Goal: Task Accomplishment & Management: Use online tool/utility

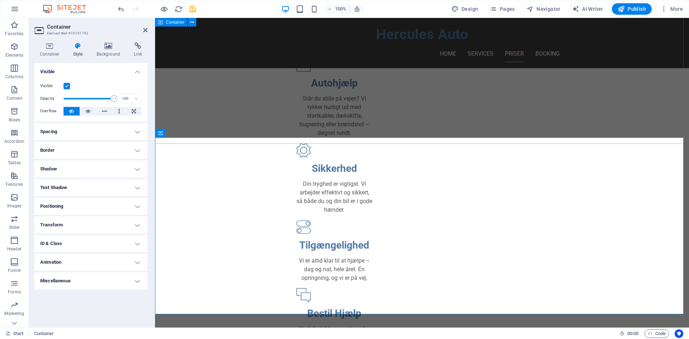
scroll to position [481, 0]
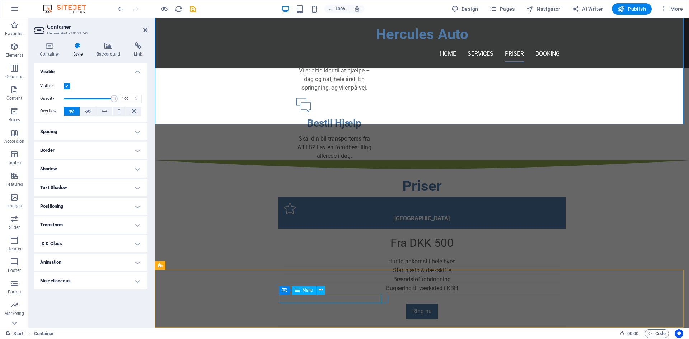
select select
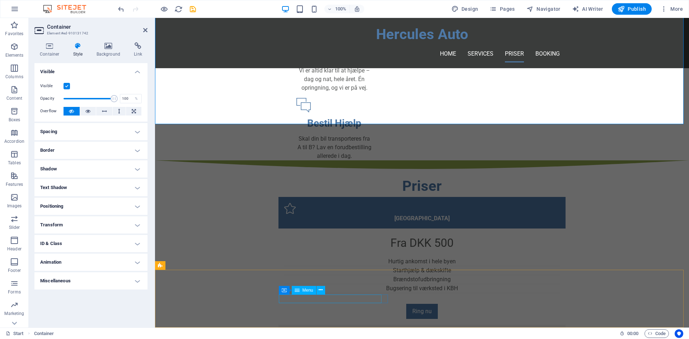
select select
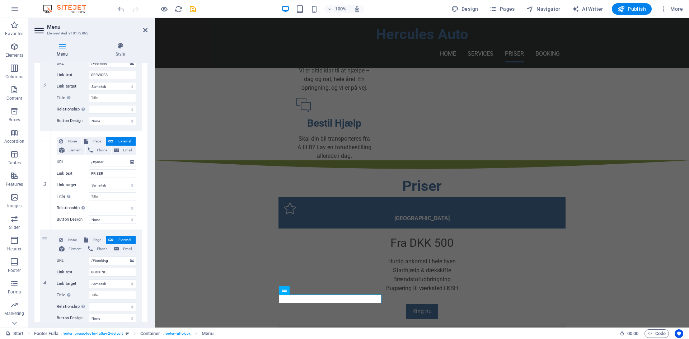
scroll to position [224, 0]
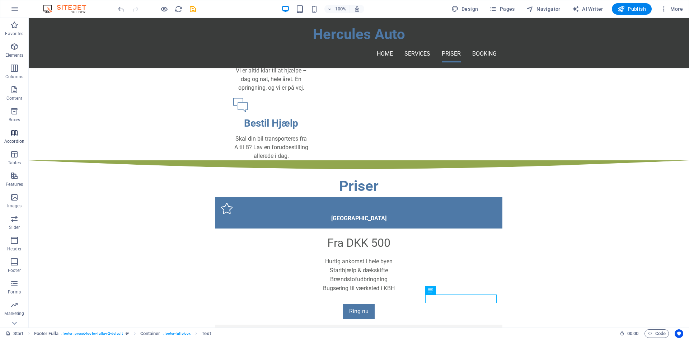
click at [16, 140] on p "Accordion" at bounding box center [14, 141] width 20 height 6
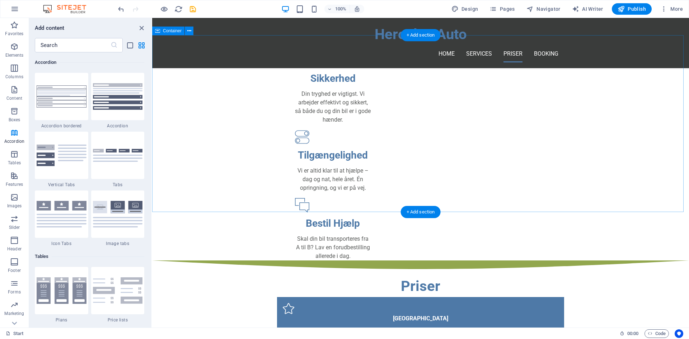
scroll to position [393, 0]
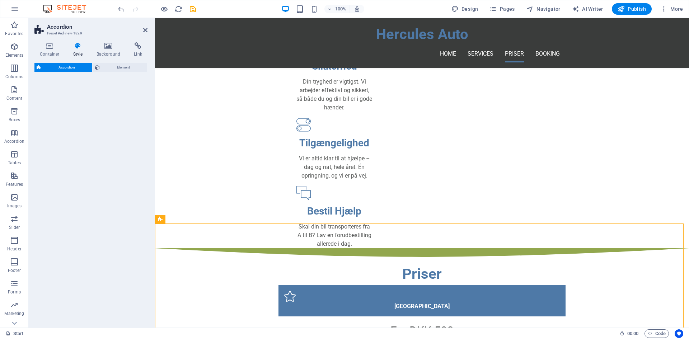
select select "rem"
select select "preset-accordion-v3-tabs"
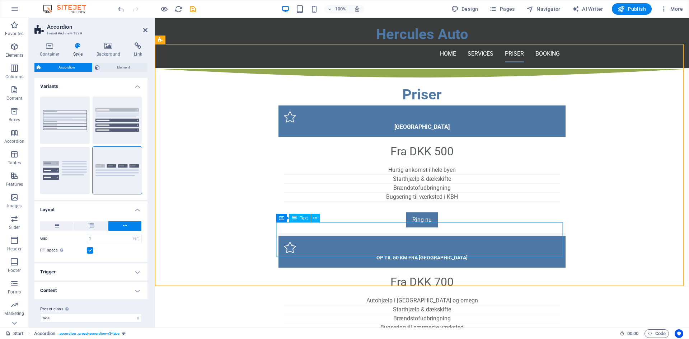
scroll to position [501, 0]
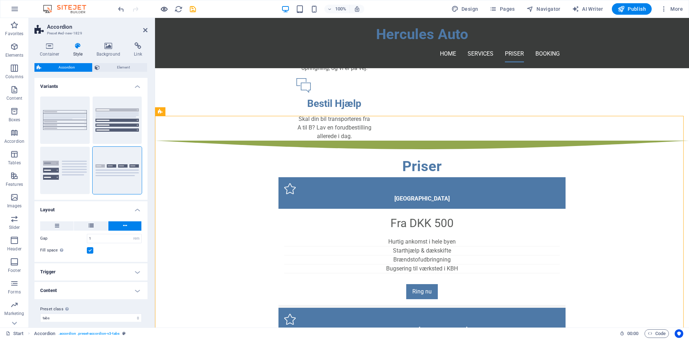
click at [162, 8] on icon "button" at bounding box center [164, 9] width 8 height 8
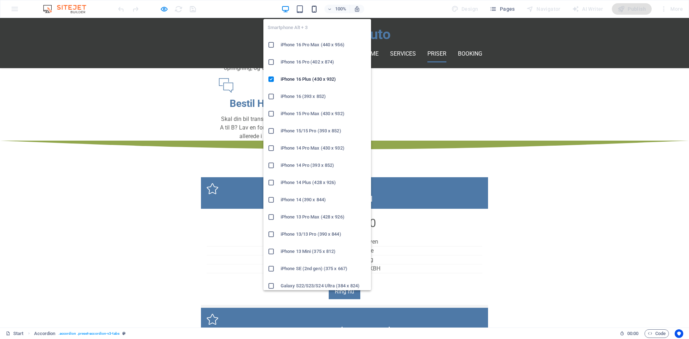
click at [312, 10] on icon "button" at bounding box center [314, 9] width 8 height 8
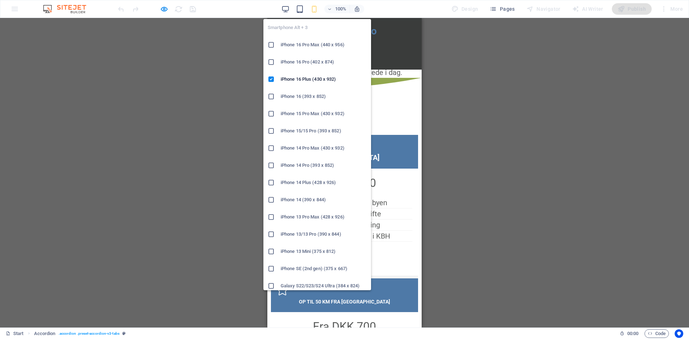
scroll to position [1053, 0]
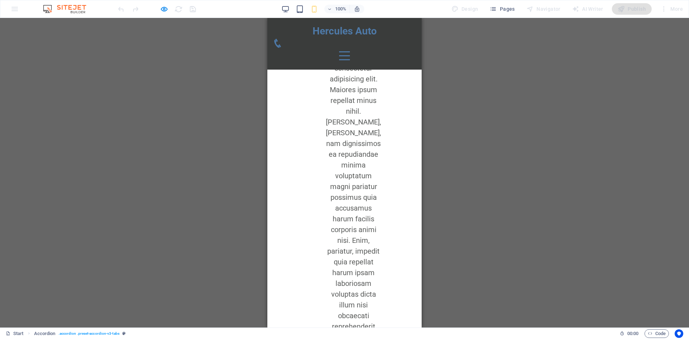
click at [387, 61] on link "Headline" at bounding box center [413, 49] width 53 height 22
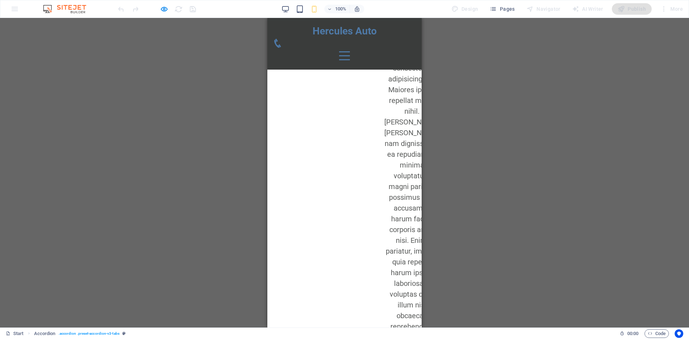
click at [362, 61] on link "Headline" at bounding box center [352, 49] width 53 height 22
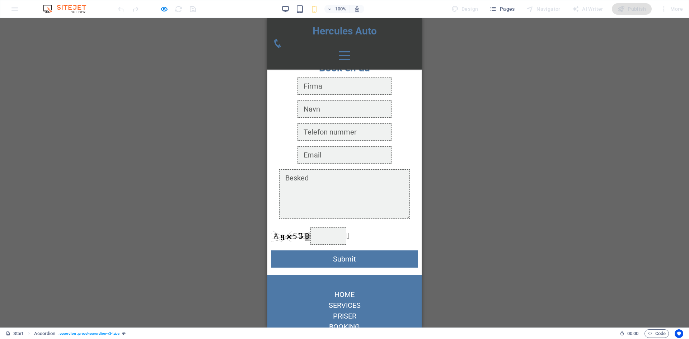
click at [320, 61] on link "Headline" at bounding box center [293, 49] width 53 height 22
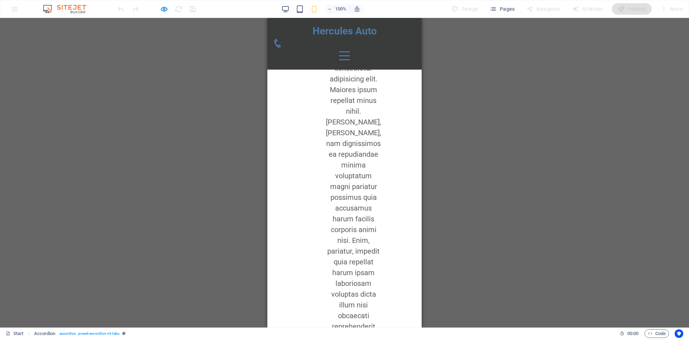
click at [320, 61] on link "Headline" at bounding box center [293, 49] width 53 height 22
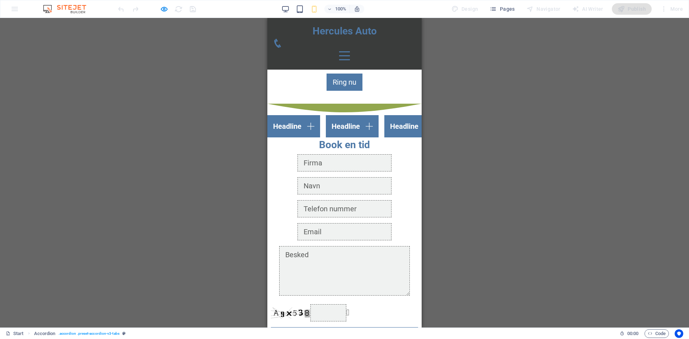
scroll to position [982, 0]
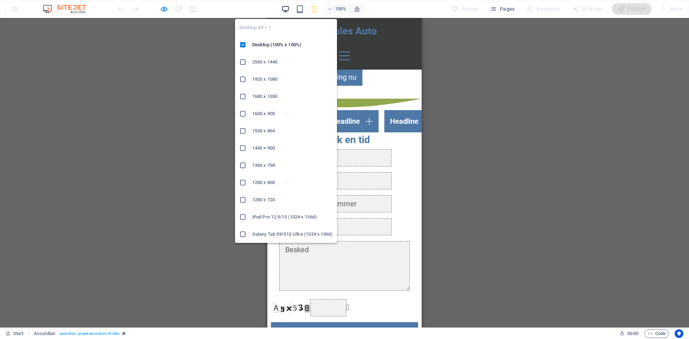
click at [289, 6] on icon "button" at bounding box center [285, 9] width 8 height 8
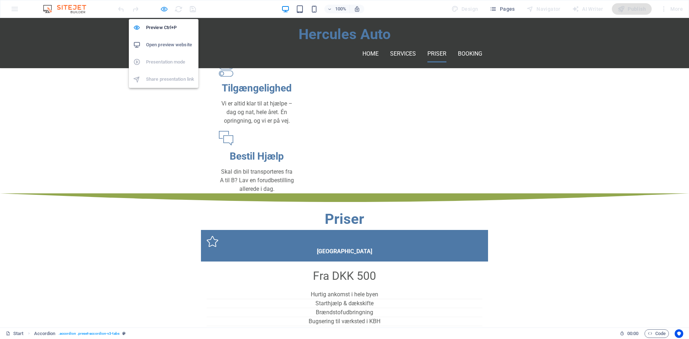
click at [165, 9] on icon "button" at bounding box center [164, 9] width 8 height 8
select select "rem"
select select "preset-accordion-v3-tabs"
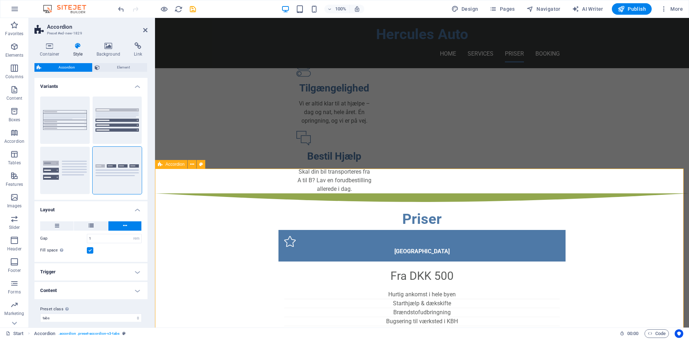
click at [169, 166] on span "Accordion" at bounding box center [174, 164] width 19 height 4
click at [110, 66] on span "Element" at bounding box center [123, 67] width 43 height 9
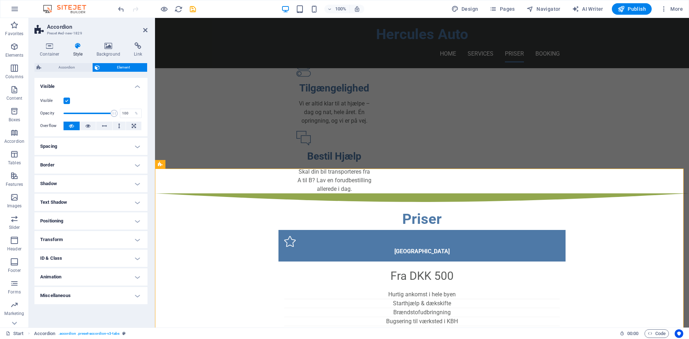
click at [84, 145] on h4 "Spacing" at bounding box center [90, 146] width 113 height 17
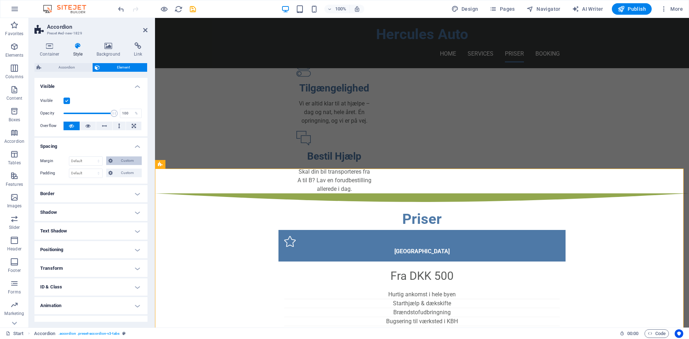
click at [111, 162] on icon at bounding box center [110, 160] width 4 height 9
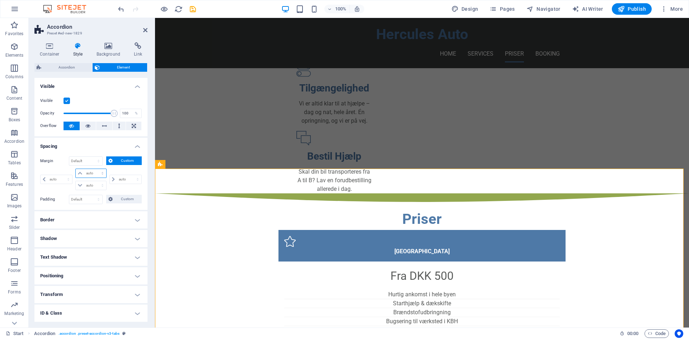
click at [95, 172] on select "auto px % rem vw vh" at bounding box center [91, 173] width 30 height 9
select select "px"
click at [95, 169] on select "auto px % rem vw vh" at bounding box center [91, 173] width 30 height 9
type input "0"
select select "px"
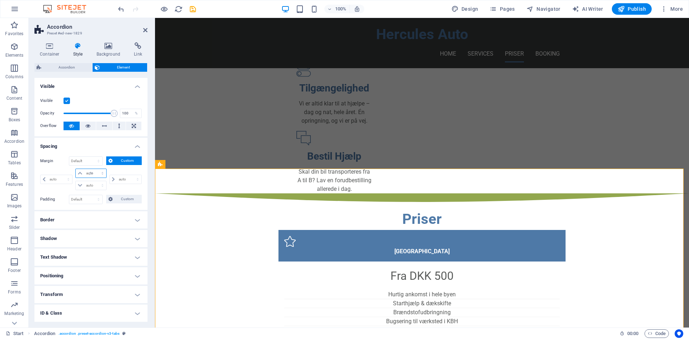
type input "0"
select select "px"
type input "0"
select select "px"
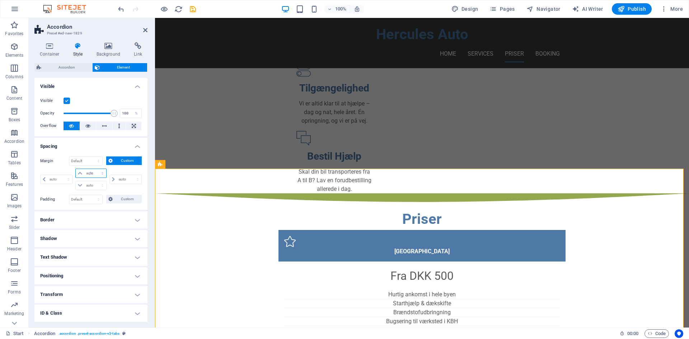
type input "0"
select select "px"
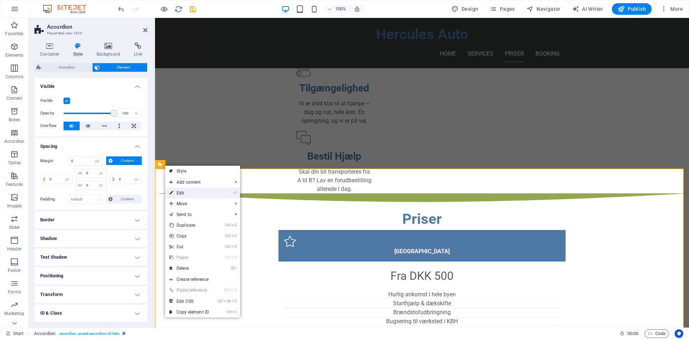
click at [186, 195] on link "⏎ Edit" at bounding box center [189, 193] width 48 height 11
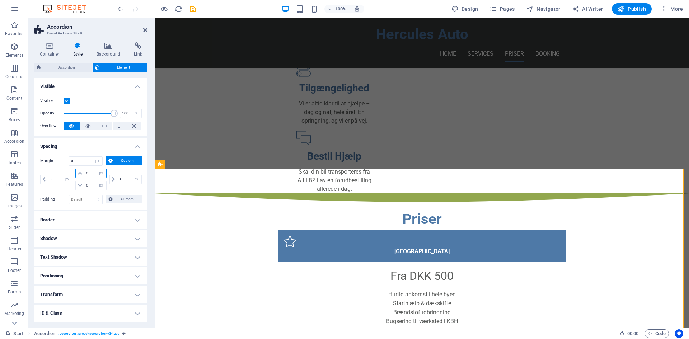
drag, startPoint x: 89, startPoint y: 174, endPoint x: 84, endPoint y: 174, distance: 5.0
click at [84, 174] on input "0" at bounding box center [95, 173] width 22 height 9
click at [85, 196] on select "Default px rem % vh vw Custom" at bounding box center [85, 199] width 33 height 9
select select "px"
click at [91, 195] on select "Default px rem % vh vw Custom" at bounding box center [85, 199] width 33 height 9
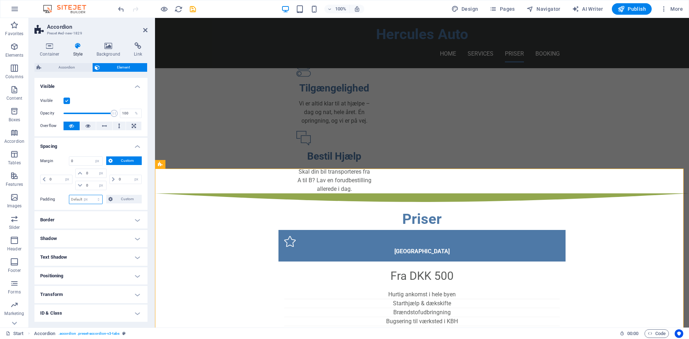
type input "0"
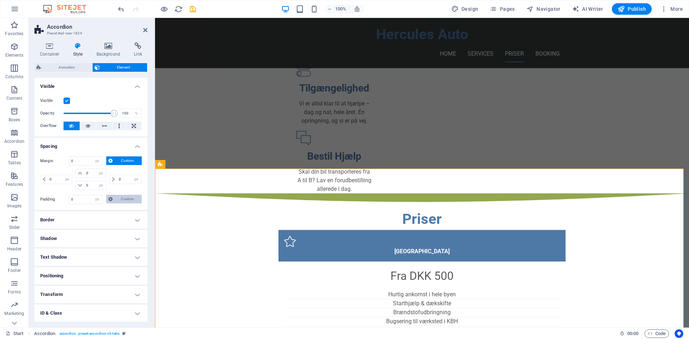
click at [121, 199] on span "Custom" at bounding box center [127, 199] width 25 height 9
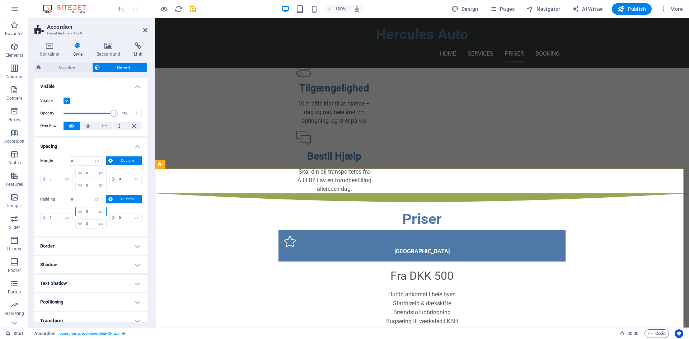
drag, startPoint x: 90, startPoint y: 211, endPoint x: 82, endPoint y: 211, distance: 7.2
click at [82, 211] on div "0 px rem % vh vw" at bounding box center [90, 211] width 31 height 9
type input "20"
select select "DISABLED_OPTION_VALUE"
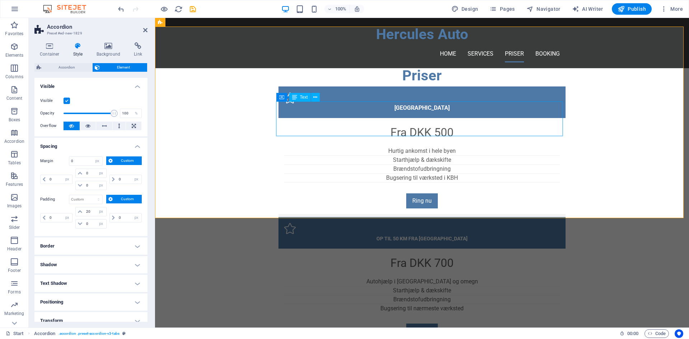
scroll to position [484, 0]
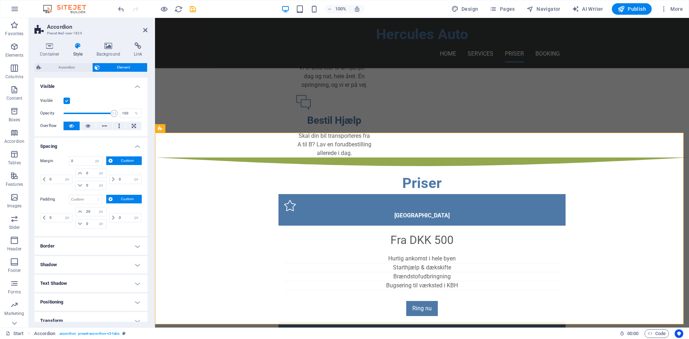
click at [148, 30] on aside "Accordion Preset #ed-new-1829 Container Style Background Link Size Height Defau…" at bounding box center [92, 173] width 126 height 310
click at [144, 30] on icon at bounding box center [145, 30] width 4 height 6
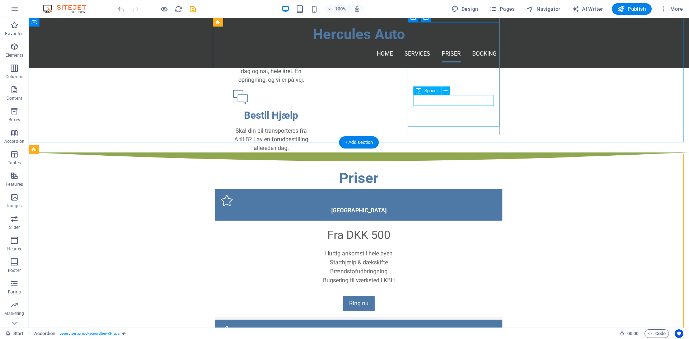
scroll to position [448, 0]
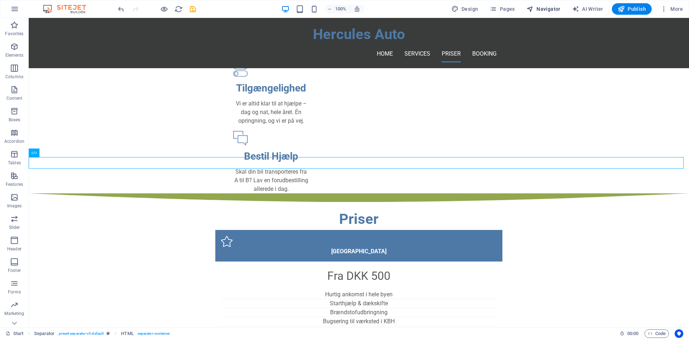
click at [557, 9] on span "Navigator" at bounding box center [543, 8] width 34 height 7
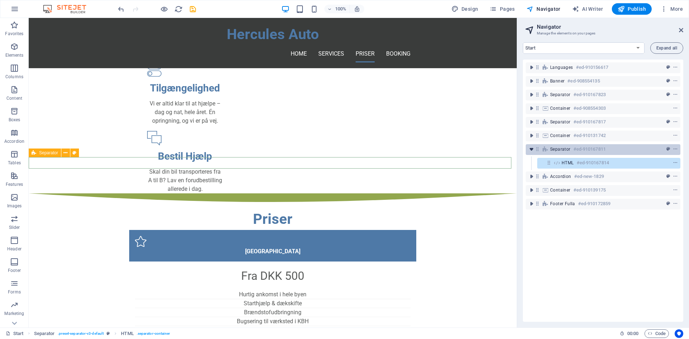
click at [529, 147] on icon "toggle-expand" at bounding box center [531, 149] width 7 height 7
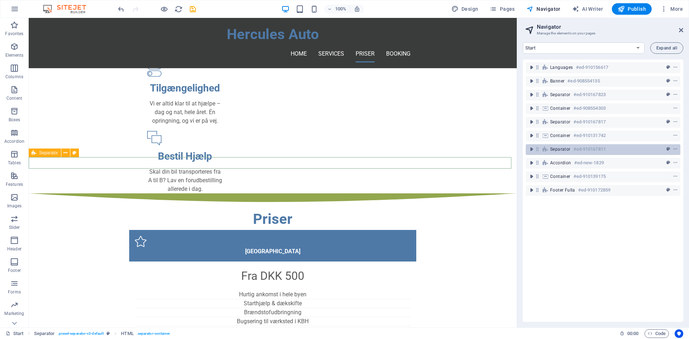
click at [552, 150] on span "Separator" at bounding box center [560, 149] width 20 height 6
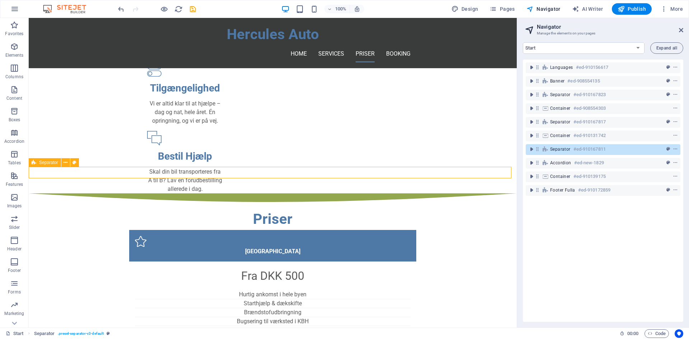
scroll to position [438, 0]
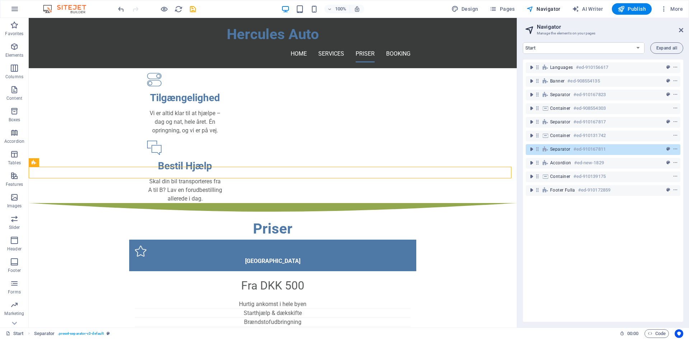
click at [550, 169] on div "Accordion #ed-new-1829" at bounding box center [602, 163] width 155 height 14
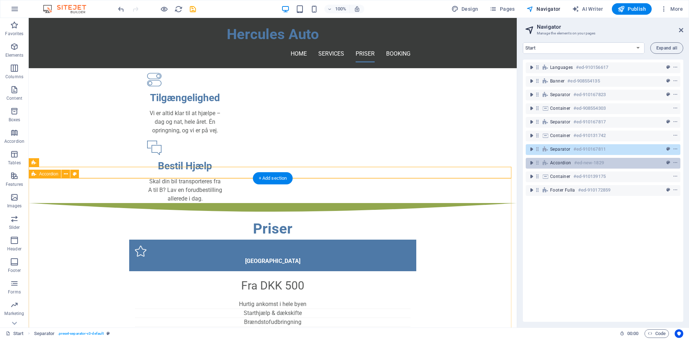
click at [550, 160] on span "Accordion" at bounding box center [560, 163] width 21 height 6
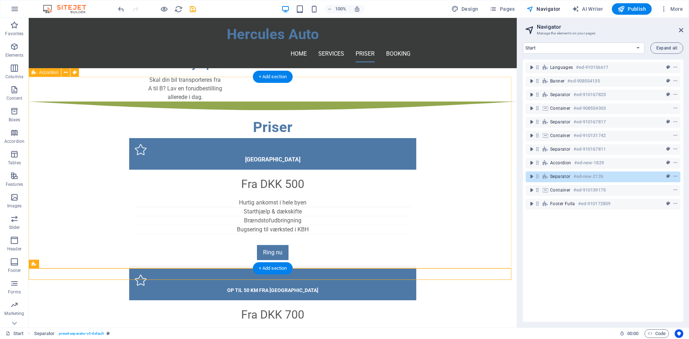
scroll to position [576, 0]
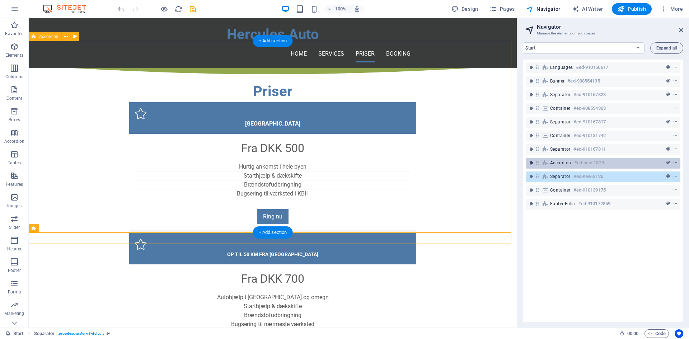
click at [532, 163] on icon "toggle-expand" at bounding box center [531, 162] width 7 height 7
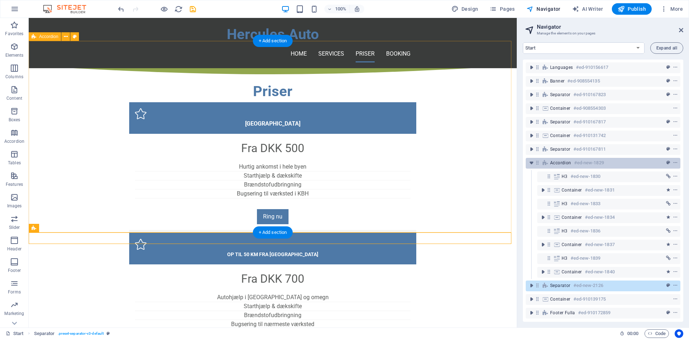
click at [548, 164] on icon at bounding box center [545, 163] width 8 height 6
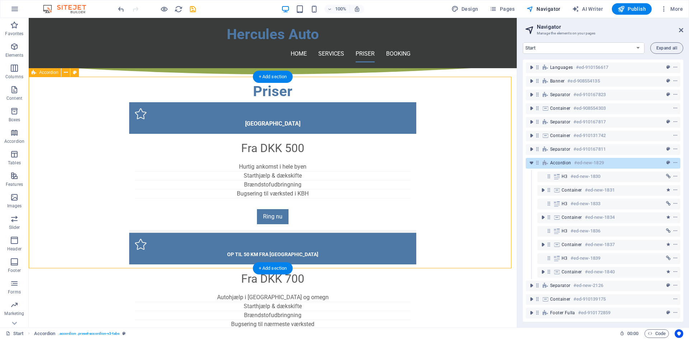
scroll to position [540, 0]
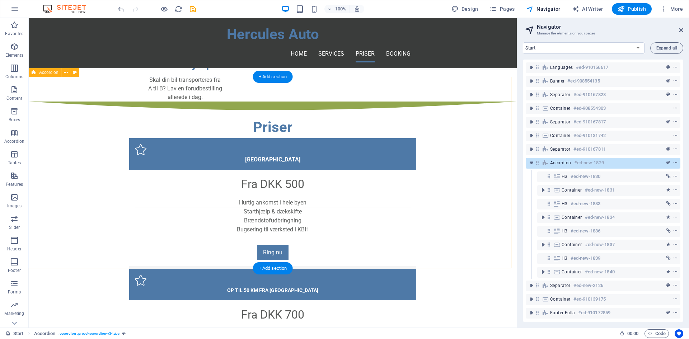
click at [548, 164] on icon at bounding box center [545, 163] width 8 height 6
select select "px"
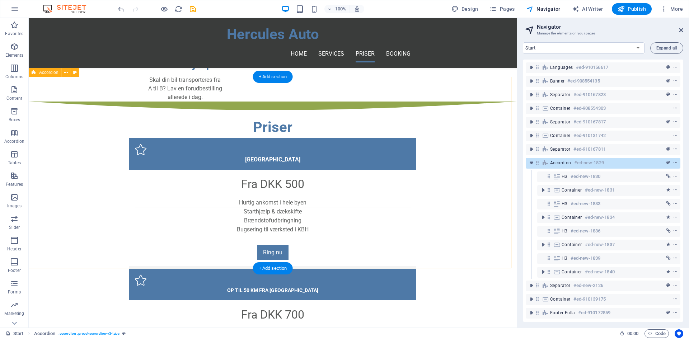
select select "px"
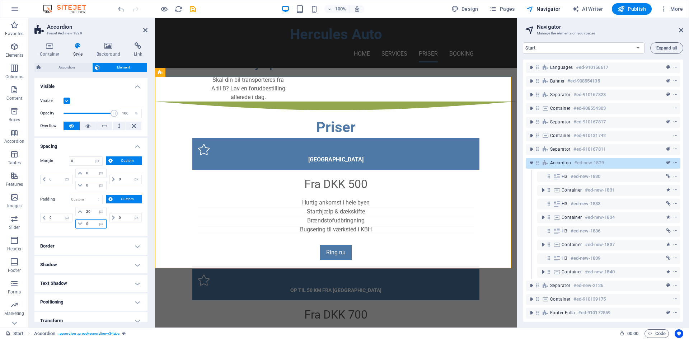
click at [84, 221] on input "0" at bounding box center [95, 224] width 22 height 9
type input "5"
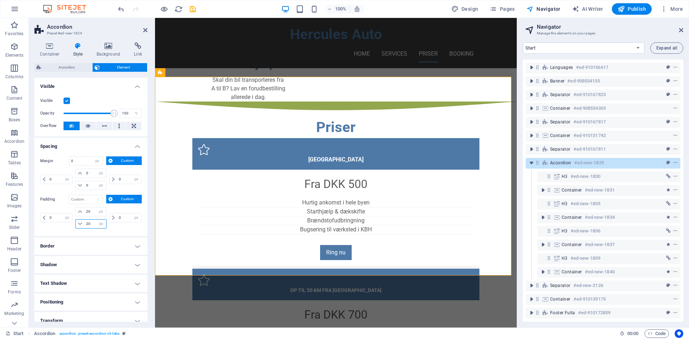
drag, startPoint x: 84, startPoint y: 221, endPoint x: 89, endPoint y: 221, distance: 4.3
click at [89, 221] on input "20" at bounding box center [95, 224] width 22 height 9
drag, startPoint x: 91, startPoint y: 224, endPoint x: 85, endPoint y: 224, distance: 6.8
click at [85, 224] on input "20" at bounding box center [95, 224] width 22 height 9
type input "1"
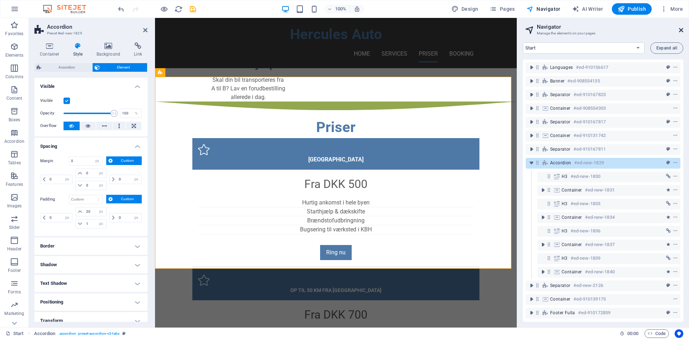
click at [683, 32] on icon at bounding box center [681, 30] width 4 height 6
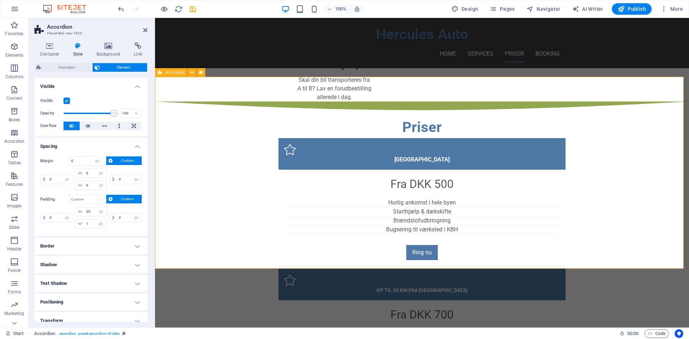
click at [144, 31] on icon at bounding box center [145, 30] width 4 height 6
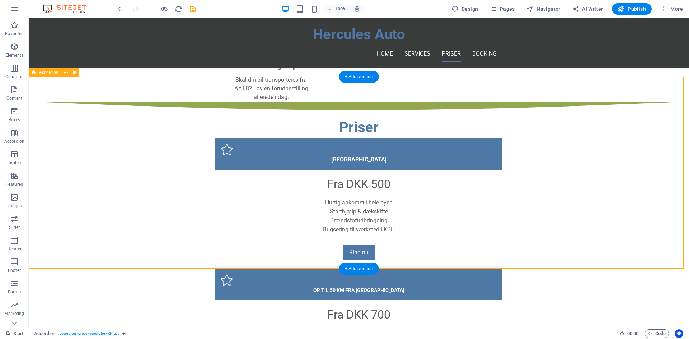
click at [194, 10] on icon "save" at bounding box center [193, 9] width 8 height 8
select select "px"
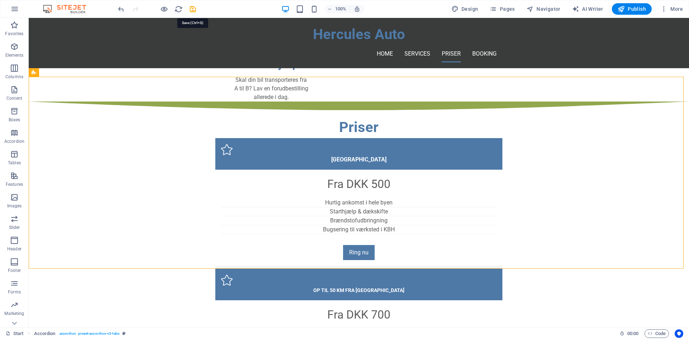
select select "px"
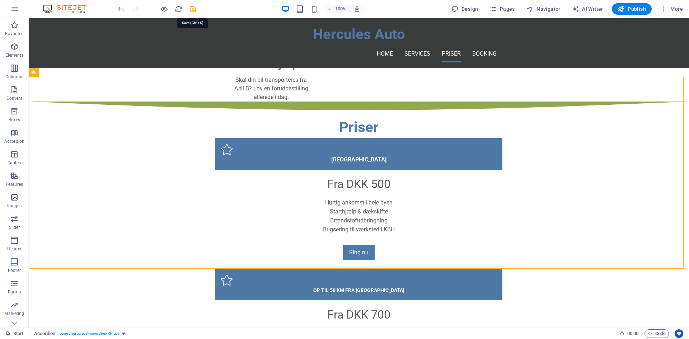
select select "px"
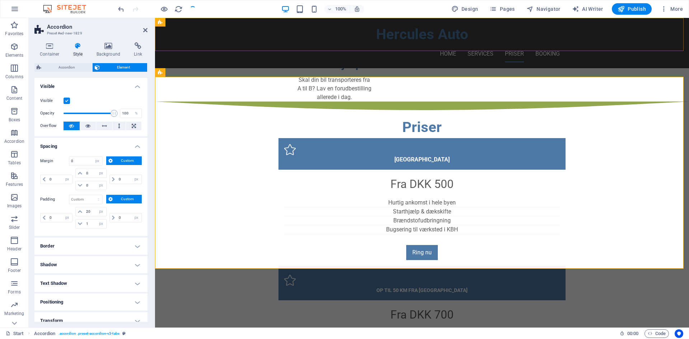
select select "px"
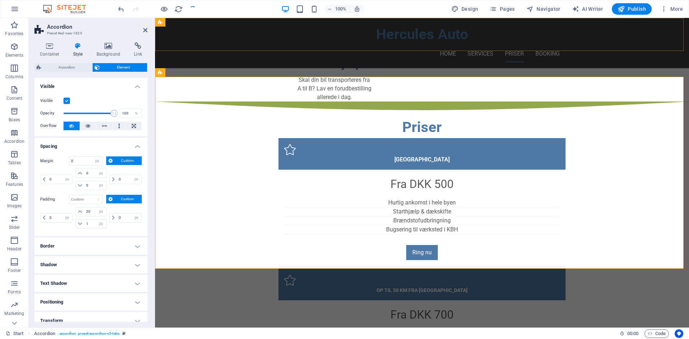
select select "px"
click at [106, 44] on icon at bounding box center [108, 45] width 35 height 7
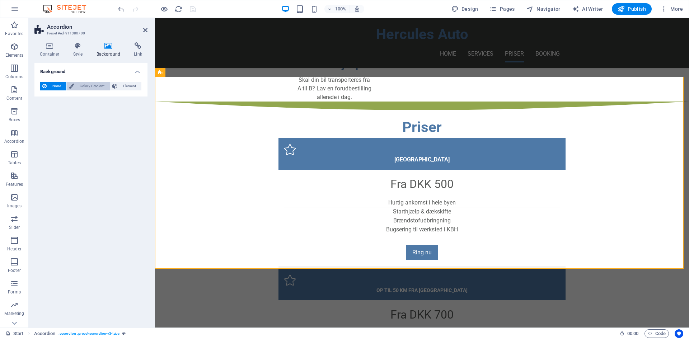
click at [90, 84] on span "Color / Gradient" at bounding box center [92, 86] width 32 height 9
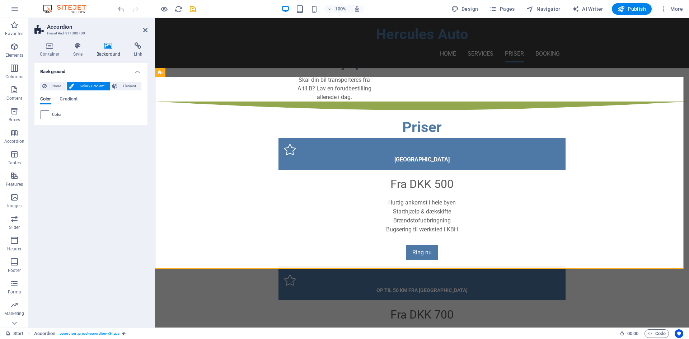
click at [47, 116] on span at bounding box center [45, 115] width 8 height 8
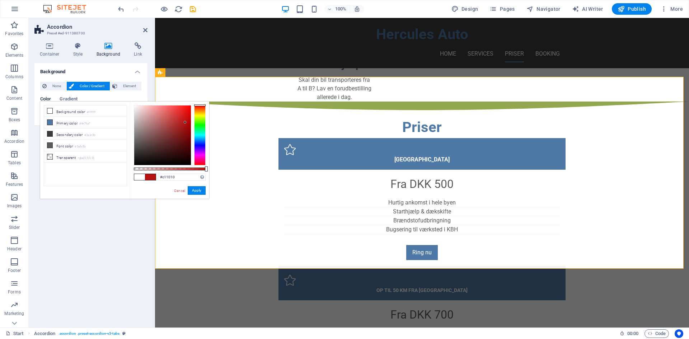
drag, startPoint x: 163, startPoint y: 141, endPoint x: 186, endPoint y: 119, distance: 31.0
click at [186, 119] on div at bounding box center [162, 135] width 57 height 60
click at [205, 122] on div "#c11010 Supported formats #0852ed rgb(8, 82, 237) rgba(8, 82, 237, 90%) hsv(221…" at bounding box center [169, 202] width 79 height 201
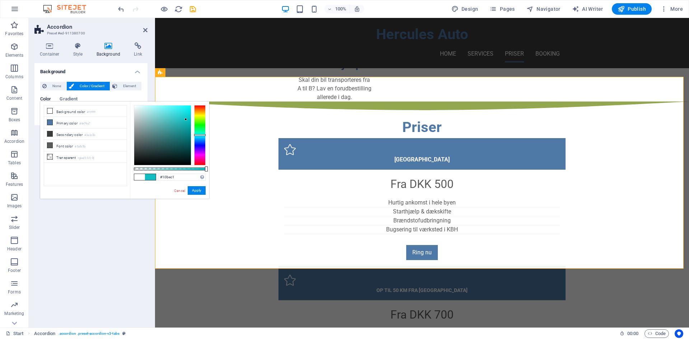
drag, startPoint x: 202, startPoint y: 122, endPoint x: 200, endPoint y: 135, distance: 13.4
click at [200, 135] on div at bounding box center [199, 135] width 11 height 60
type input "#ffffff"
drag, startPoint x: 174, startPoint y: 124, endPoint x: 122, endPoint y: 98, distance: 57.9
click at [122, 98] on body "Hercules Auto Start Favorites Elements Columns Content Boxes Accordion Tables F…" at bounding box center [344, 169] width 689 height 339
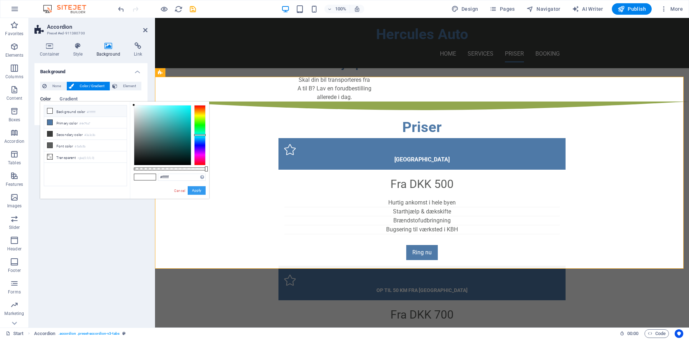
click at [194, 189] on button "Apply" at bounding box center [197, 190] width 18 height 9
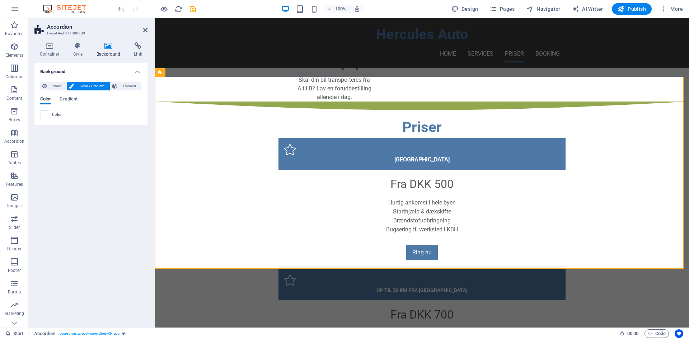
drag, startPoint x: 146, startPoint y: 29, endPoint x: 201, endPoint y: 2, distance: 61.0
click at [146, 29] on icon at bounding box center [145, 30] width 4 height 6
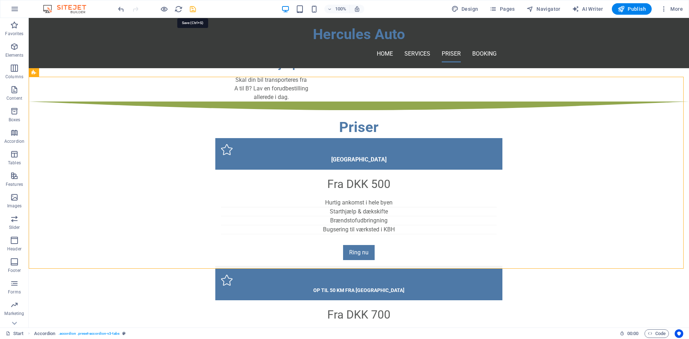
click at [195, 6] on icon "save" at bounding box center [193, 9] width 8 height 8
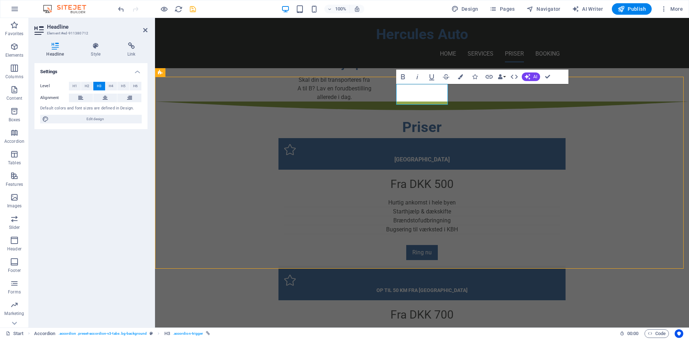
scroll to position [563, 0]
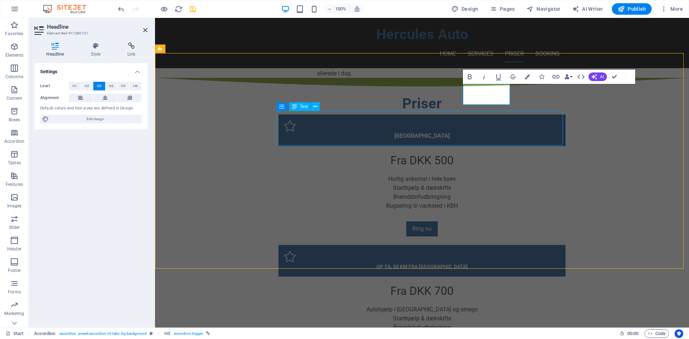
scroll to position [587, 0]
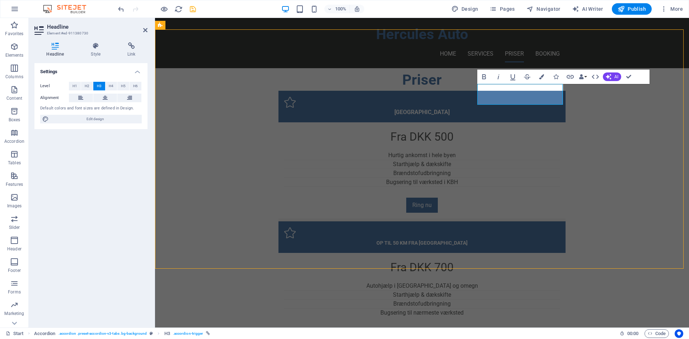
scroll to position [611, 0]
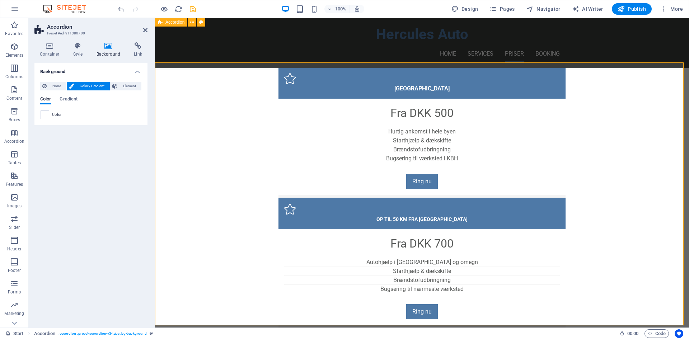
scroll to position [539, 0]
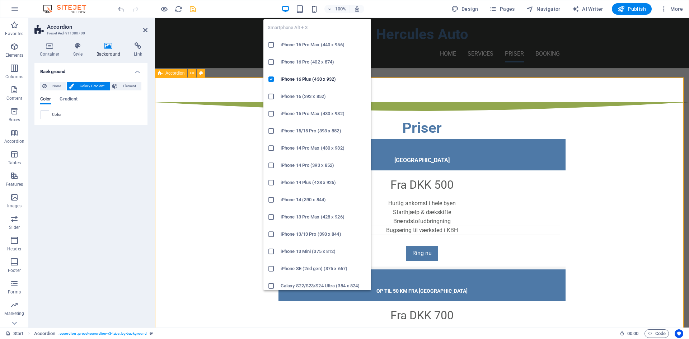
click at [317, 6] on icon "button" at bounding box center [314, 9] width 8 height 8
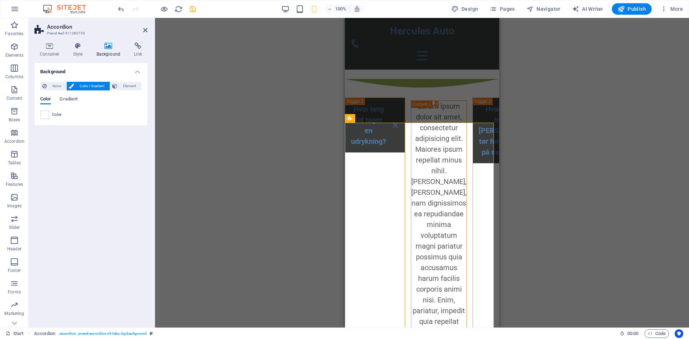
scroll to position [995, 0]
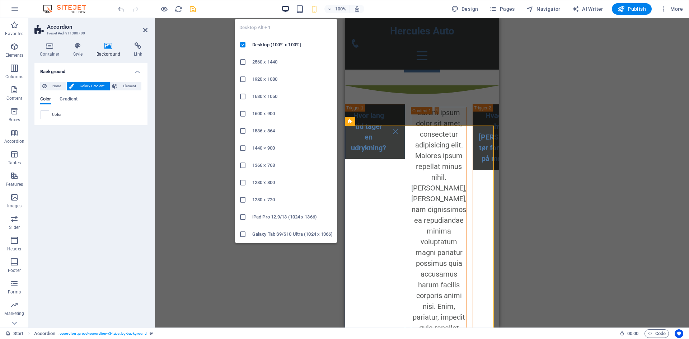
click at [289, 10] on icon "button" at bounding box center [285, 9] width 8 height 8
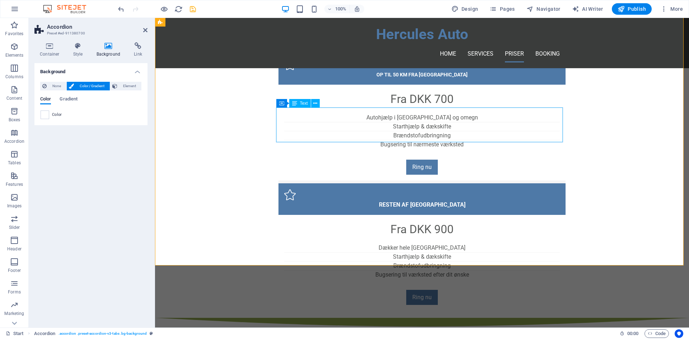
scroll to position [576, 0]
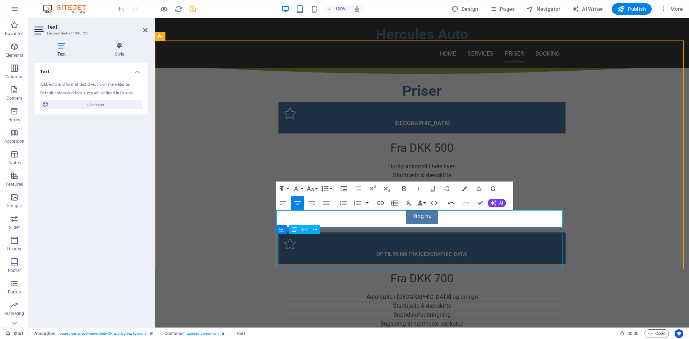
scroll to position [540, 0]
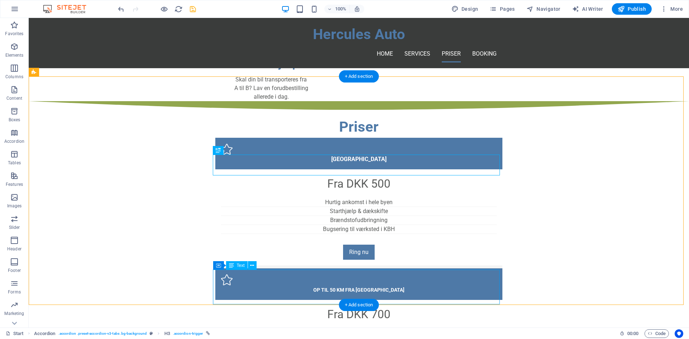
click at [224, 267] on span "Container" at bounding box center [232, 265] width 19 height 4
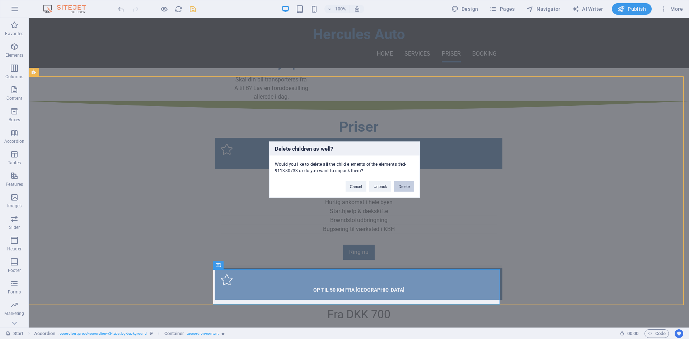
click at [401, 182] on button "Delete" at bounding box center [404, 186] width 20 height 11
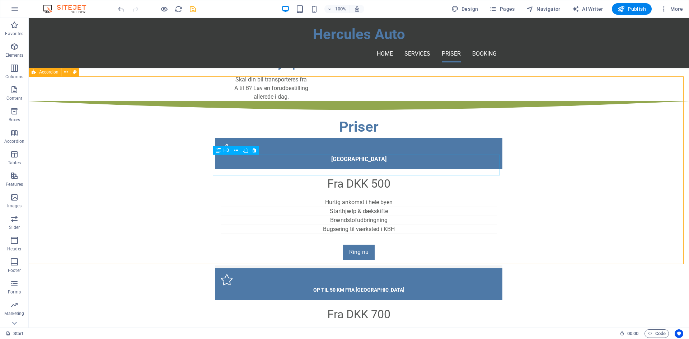
click at [223, 151] on span "H3" at bounding box center [225, 150] width 5 height 4
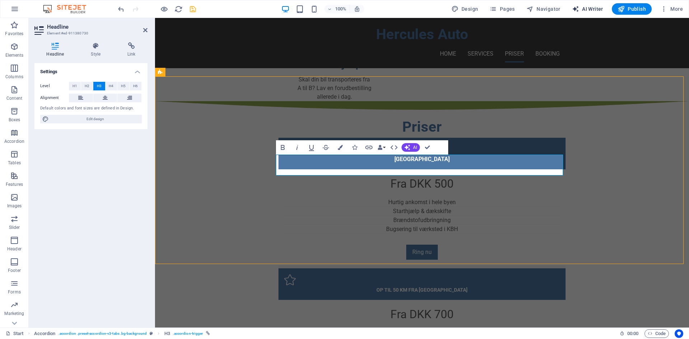
click at [589, 6] on span "AI Writer" at bounding box center [587, 8] width 31 height 7
select select "English"
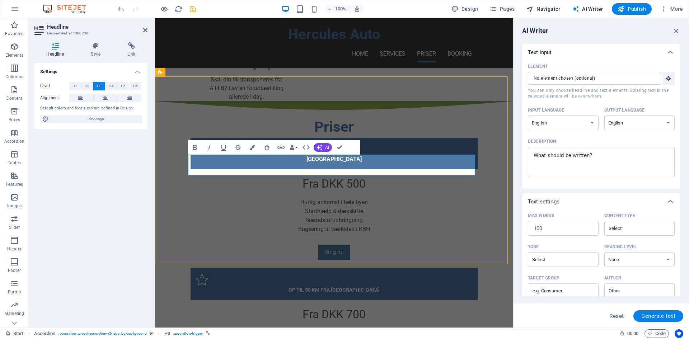
click at [554, 6] on span "Navigator" at bounding box center [543, 8] width 34 height 7
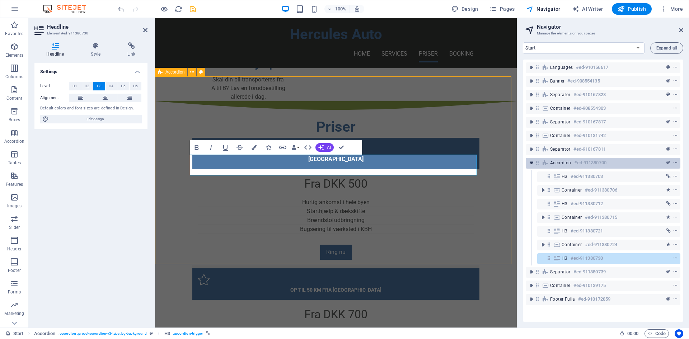
click at [531, 161] on icon "toggle-expand" at bounding box center [531, 162] width 7 height 7
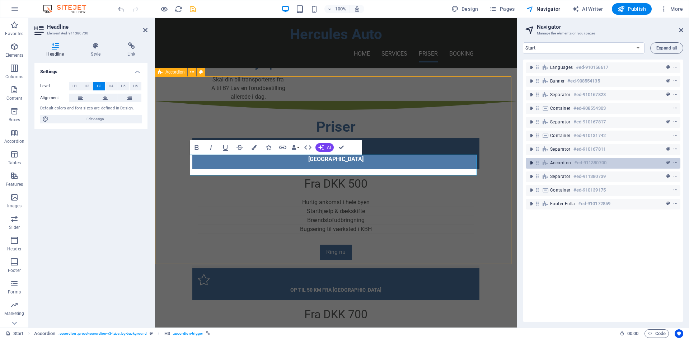
click at [531, 161] on icon "toggle-expand" at bounding box center [531, 162] width 7 height 7
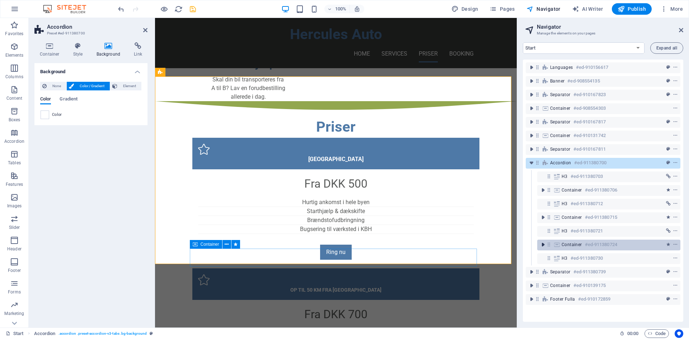
click at [544, 245] on icon "toggle-expand" at bounding box center [542, 244] width 7 height 7
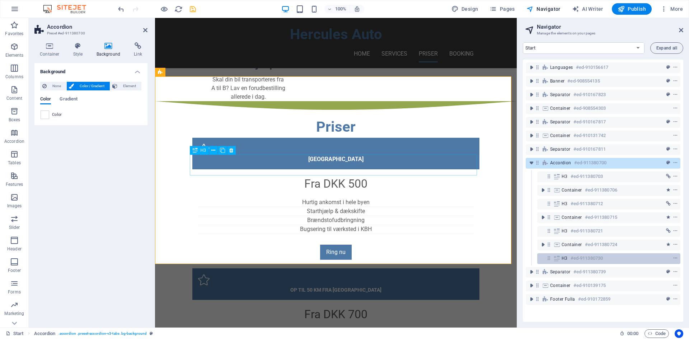
click at [546, 259] on icon at bounding box center [549, 258] width 6 height 6
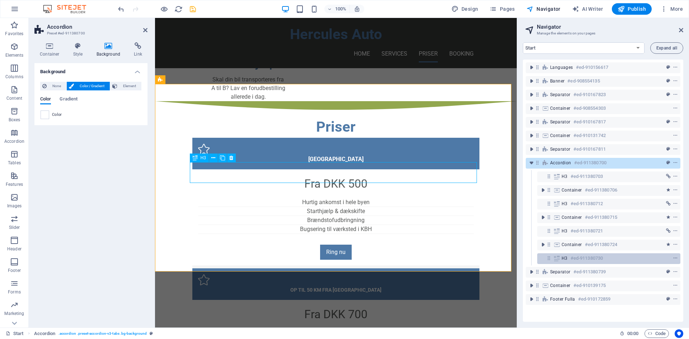
scroll to position [533, 0]
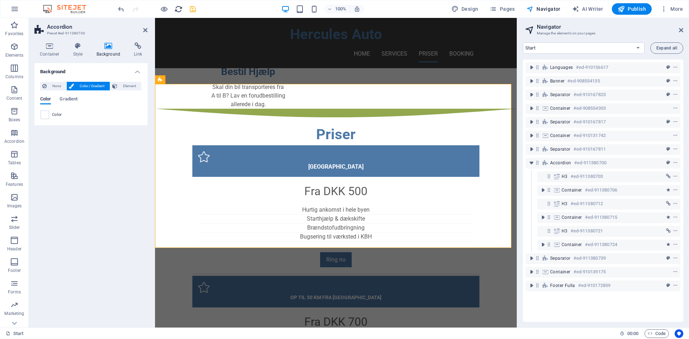
click at [190, 9] on icon "save" at bounding box center [193, 9] width 8 height 8
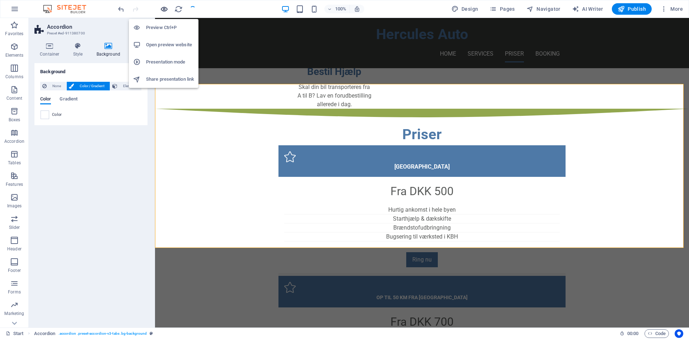
click at [164, 9] on icon "button" at bounding box center [164, 9] width 8 height 8
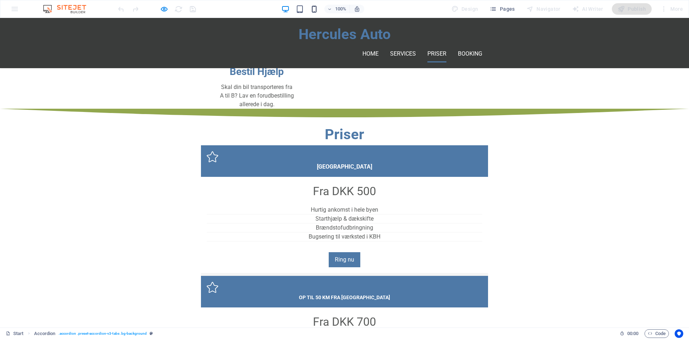
click at [314, 13] on icon "button" at bounding box center [314, 9] width 8 height 8
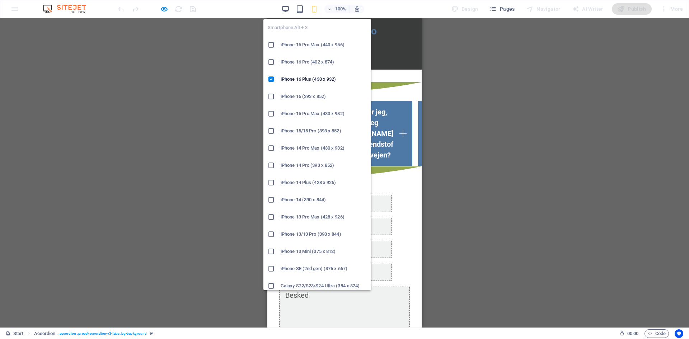
scroll to position [999, 0]
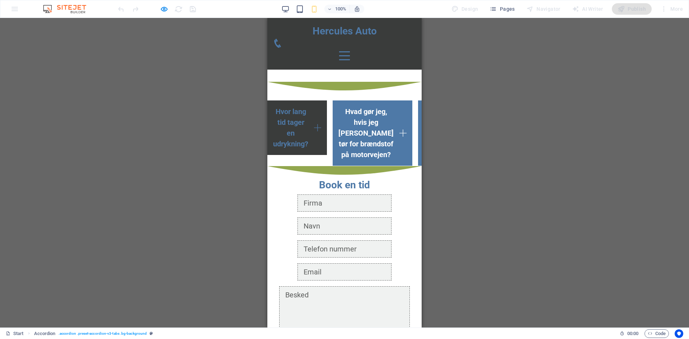
click at [327, 145] on link "Hvor lang tid tager en udrykning?" at bounding box center [297, 127] width 60 height 55
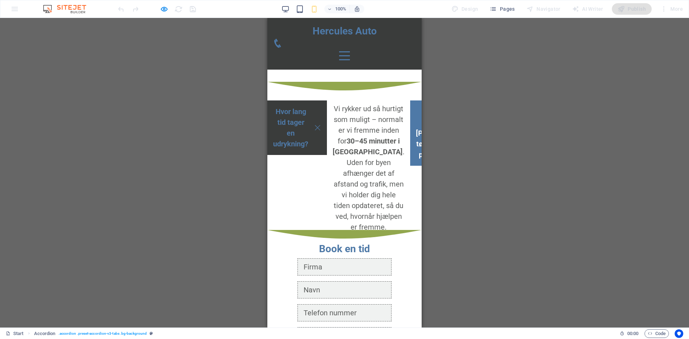
click at [327, 145] on link "Hvor lang tid tager en udrykning?" at bounding box center [297, 127] width 60 height 55
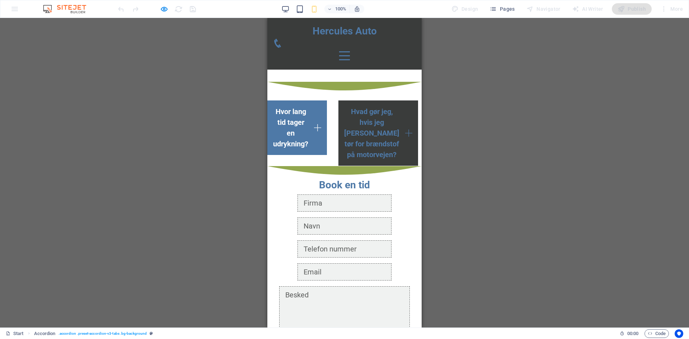
click at [360, 166] on link "Hvad gør jeg, hvis jeg løber tør for brændstof på motorvejen?" at bounding box center [378, 132] width 80 height 65
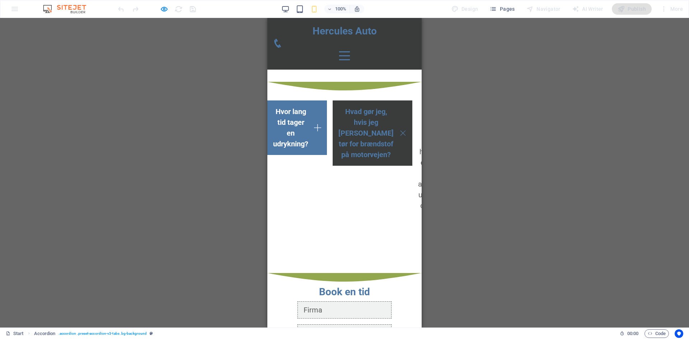
click at [360, 166] on link "Hvad gør jeg, hvis jeg løber tør for brændstof på motorvejen?" at bounding box center [372, 132] width 80 height 65
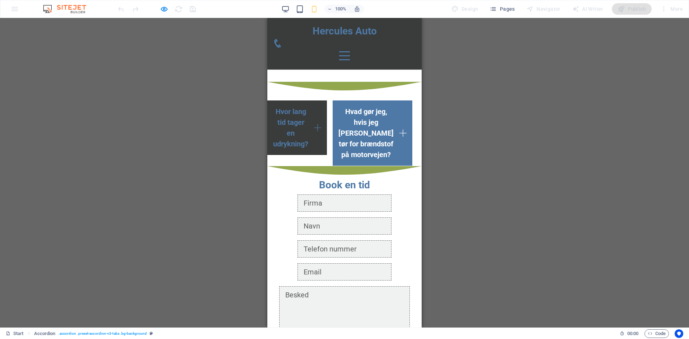
click at [327, 145] on link "Hvor lang tid tager en udrykning?" at bounding box center [297, 127] width 60 height 55
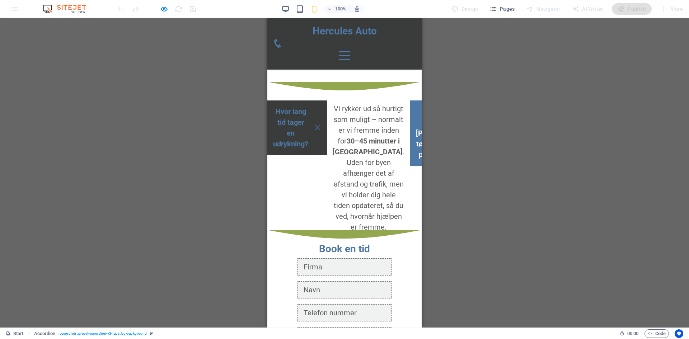
click at [327, 145] on link "Hvor lang tid tager en udrykning?" at bounding box center [297, 127] width 60 height 55
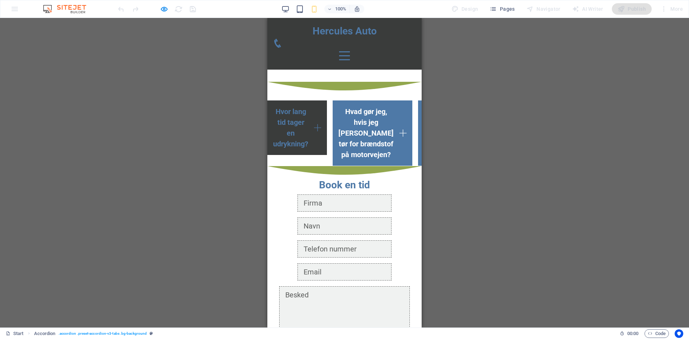
click at [327, 145] on link "Hvor lang tid tager en udrykning?" at bounding box center [297, 127] width 60 height 55
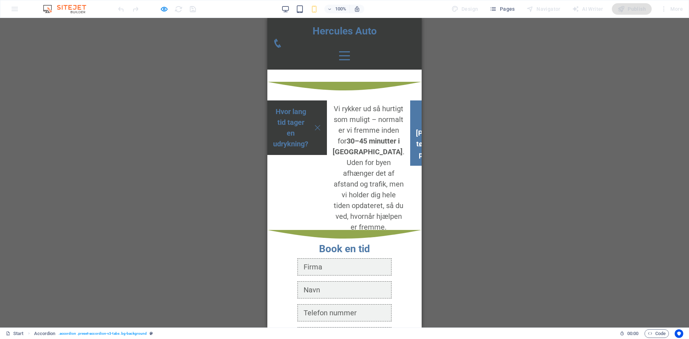
click at [327, 145] on link "Hvor lang tid tager en udrykning?" at bounding box center [297, 127] width 60 height 55
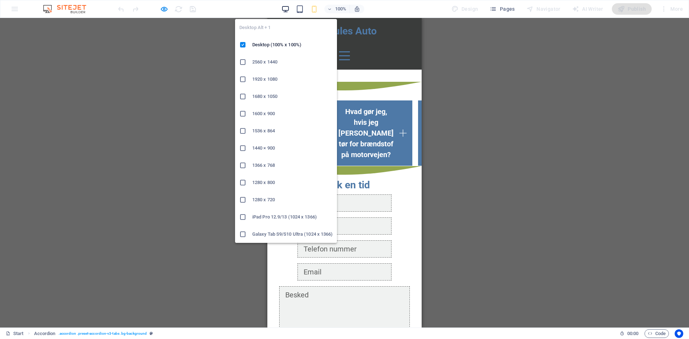
click at [287, 9] on icon "button" at bounding box center [285, 9] width 8 height 8
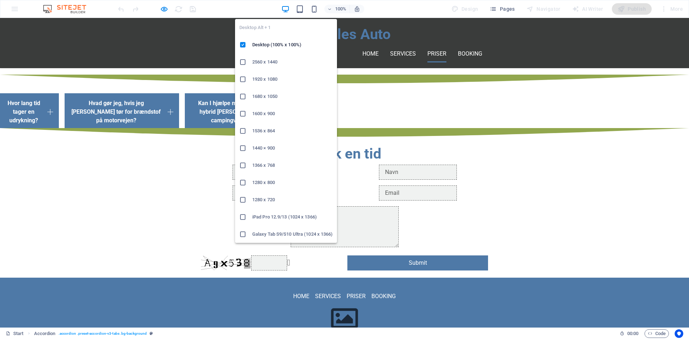
scroll to position [563, 0]
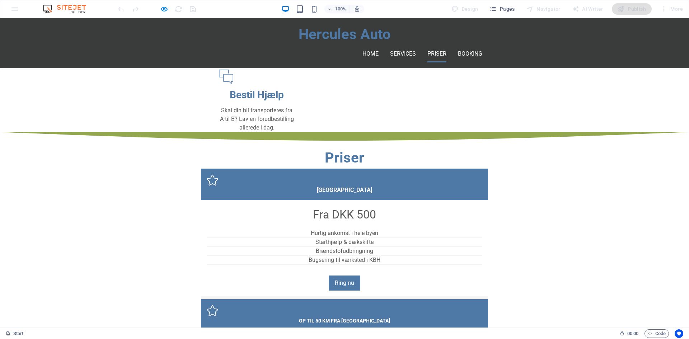
scroll to position [527, 0]
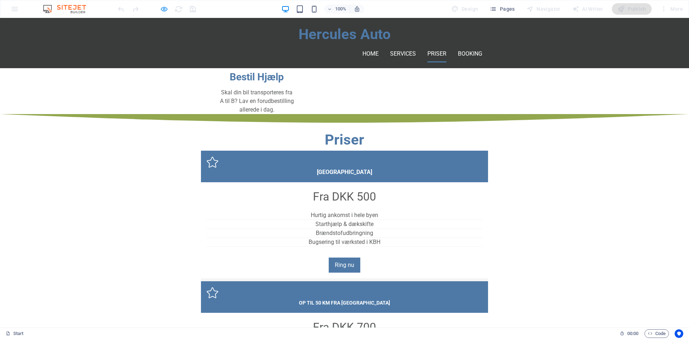
click at [164, 12] on icon "button" at bounding box center [164, 9] width 8 height 8
select select "px"
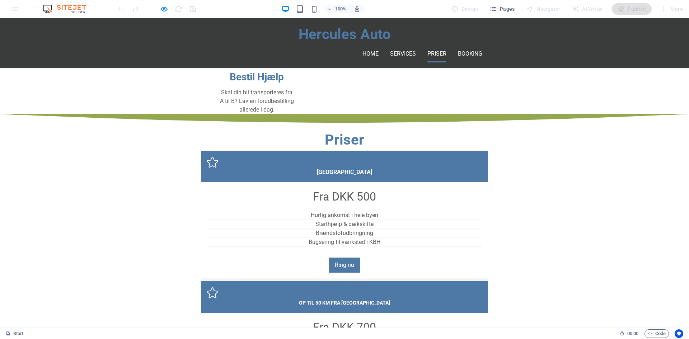
select select "px"
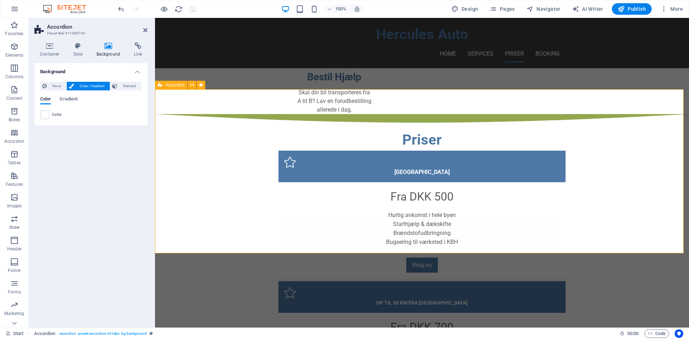
click at [177, 84] on span "Accordion" at bounding box center [174, 85] width 19 height 4
click at [79, 53] on h4 "Style" at bounding box center [79, 49] width 23 height 15
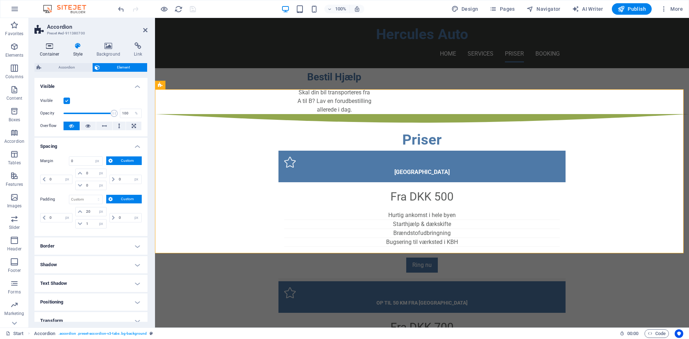
click at [47, 52] on h4 "Container" at bounding box center [50, 49] width 33 height 15
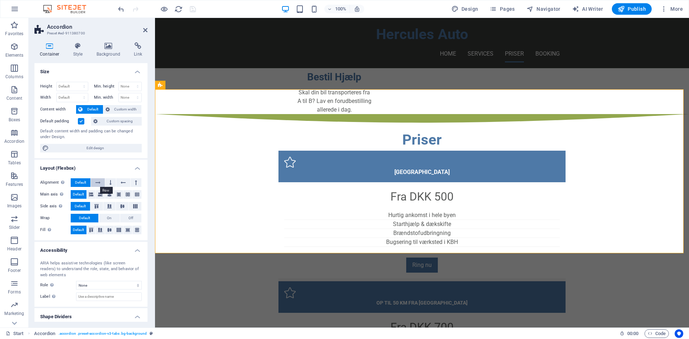
click at [97, 183] on icon at bounding box center [97, 182] width 5 height 9
click at [92, 193] on icon at bounding box center [91, 194] width 4 height 9
click at [84, 193] on span "Default" at bounding box center [78, 194] width 11 height 9
click at [78, 181] on span "Default" at bounding box center [80, 182] width 11 height 9
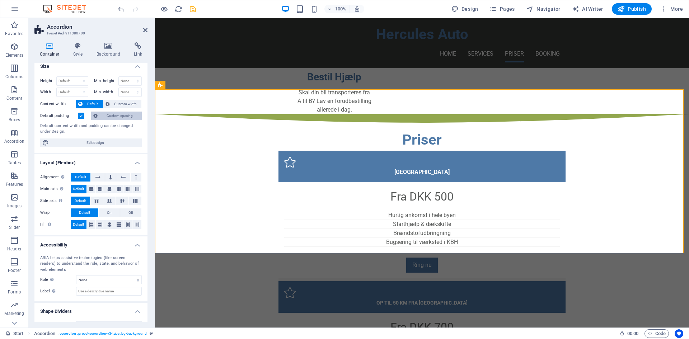
scroll to position [0, 0]
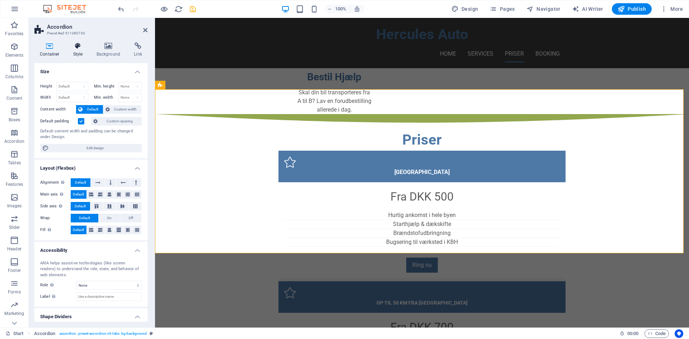
click at [79, 50] on h4 "Style" at bounding box center [79, 49] width 23 height 15
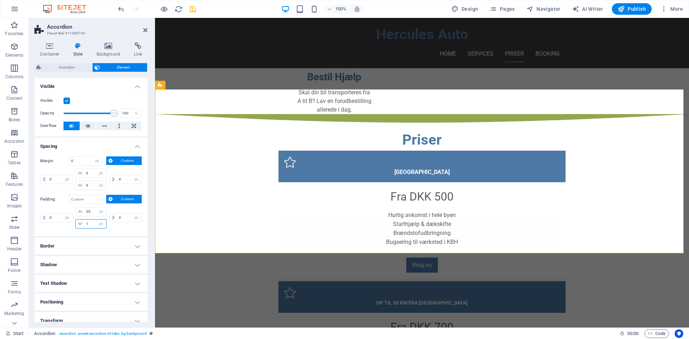
drag, startPoint x: 91, startPoint y: 224, endPoint x: 83, endPoint y: 224, distance: 8.6
click at [83, 224] on div "1 px rem % vh vw" at bounding box center [90, 223] width 31 height 9
type input "5"
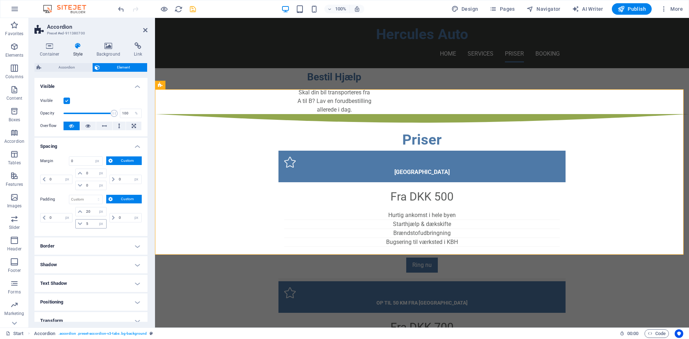
scroll to position [63, 0]
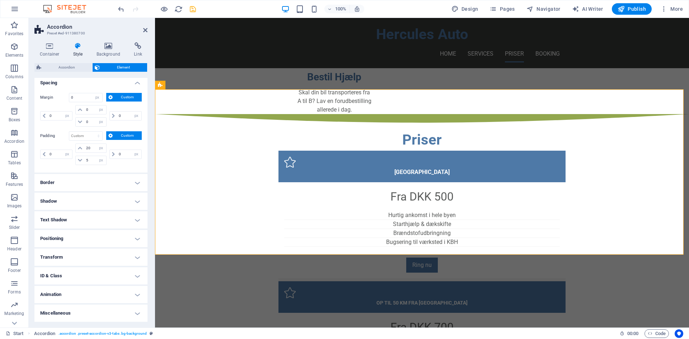
click at [91, 178] on h4 "Border" at bounding box center [90, 182] width 113 height 17
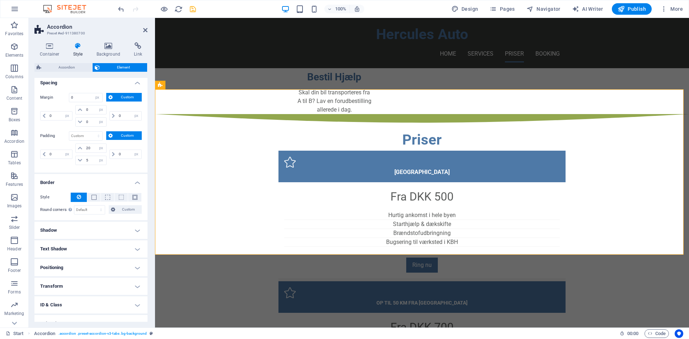
click at [91, 178] on h4 "Border" at bounding box center [90, 180] width 113 height 13
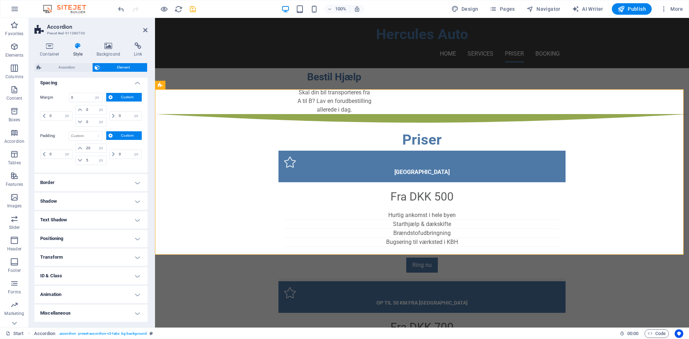
click at [83, 200] on h4 "Shadow" at bounding box center [90, 201] width 113 height 17
click at [83, 200] on h4 "Shadow" at bounding box center [90, 199] width 113 height 13
click at [16, 272] on icon "button" at bounding box center [14, 270] width 9 height 9
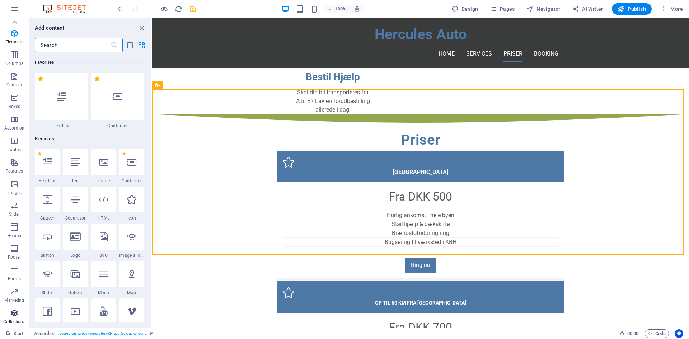
scroll to position [5237, 0]
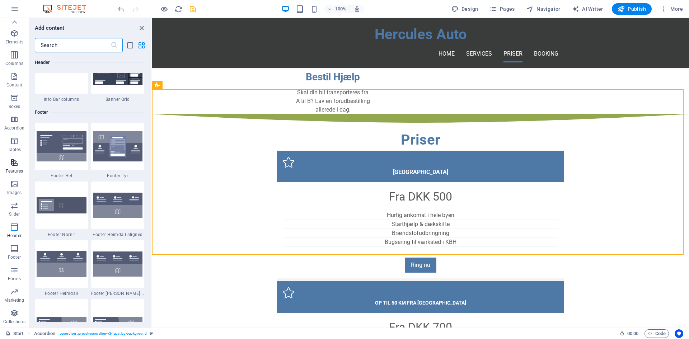
click at [20, 161] on span "Features" at bounding box center [14, 166] width 29 height 17
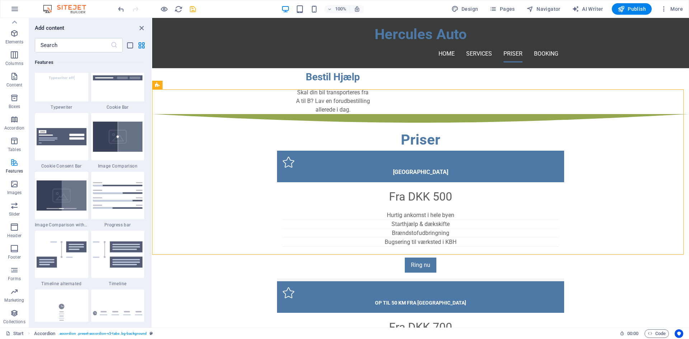
scroll to position [2796, 0]
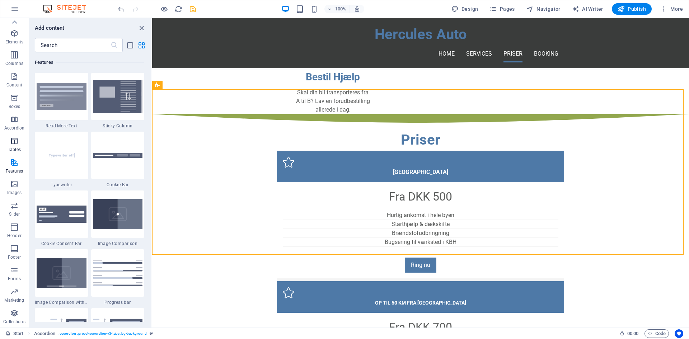
click at [20, 145] on span "Tables" at bounding box center [14, 145] width 29 height 17
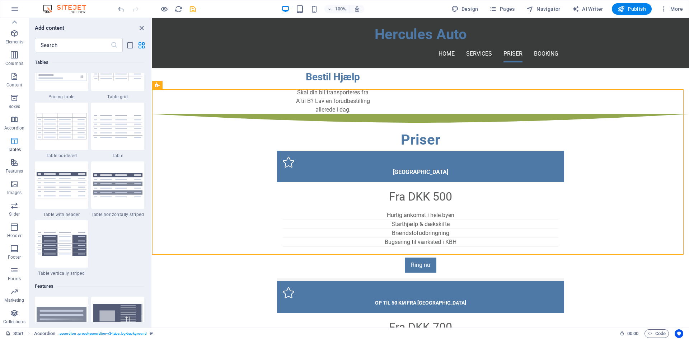
scroll to position [2484, 0]
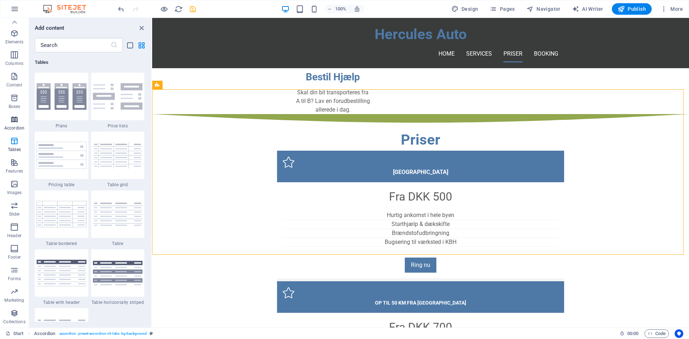
click at [13, 126] on p "Accordion" at bounding box center [14, 128] width 20 height 6
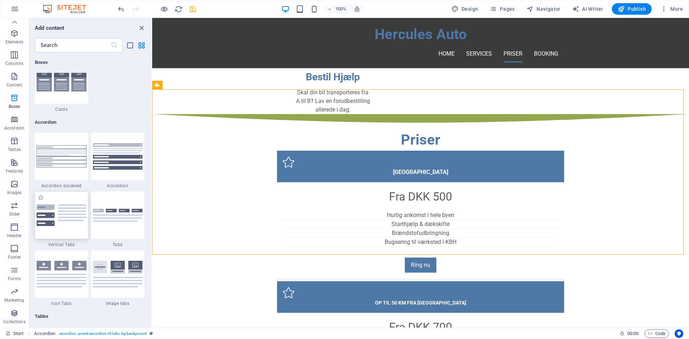
scroll to position [2218, 0]
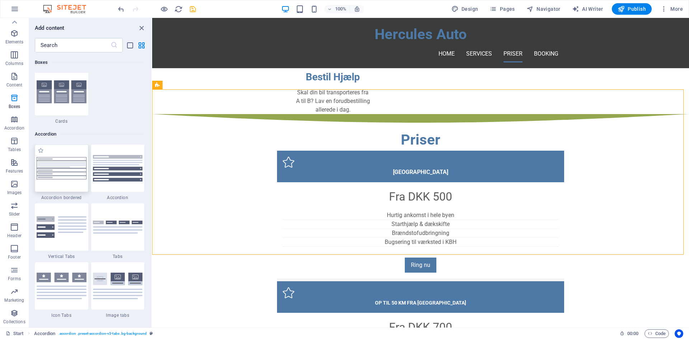
click at [70, 167] on img at bounding box center [62, 168] width 50 height 22
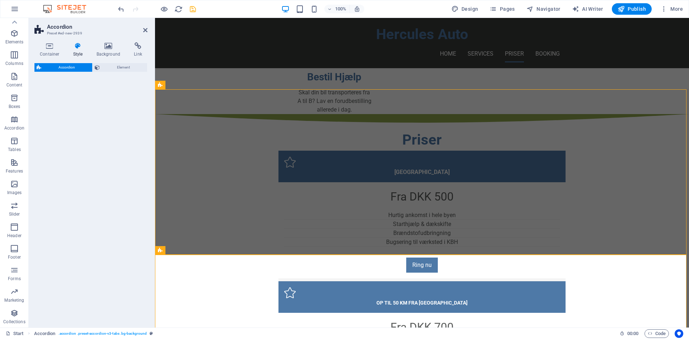
select select "preset-accordion-v3-border"
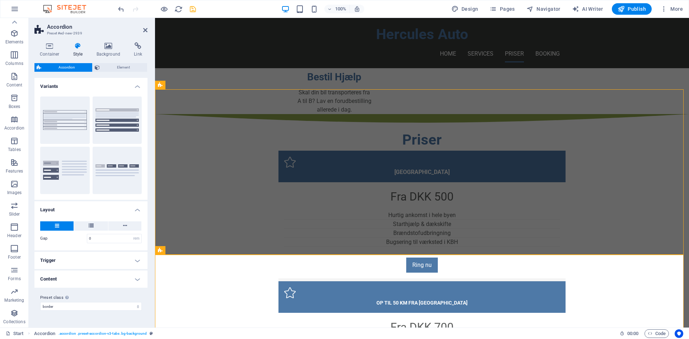
click at [67, 206] on h4 "Layout" at bounding box center [90, 207] width 113 height 13
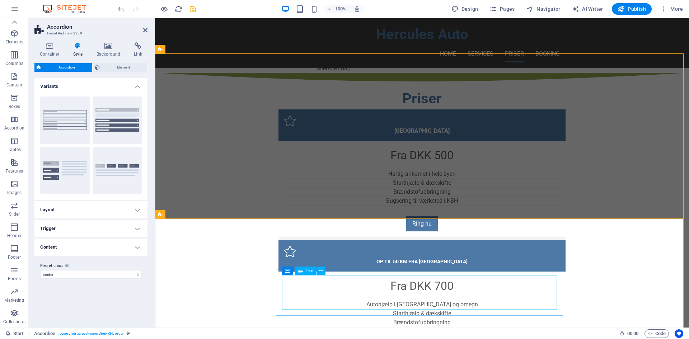
scroll to position [563, 0]
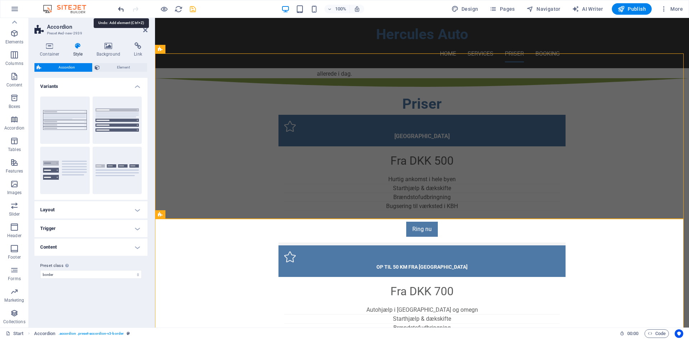
click at [124, 9] on icon "undo" at bounding box center [121, 9] width 8 height 8
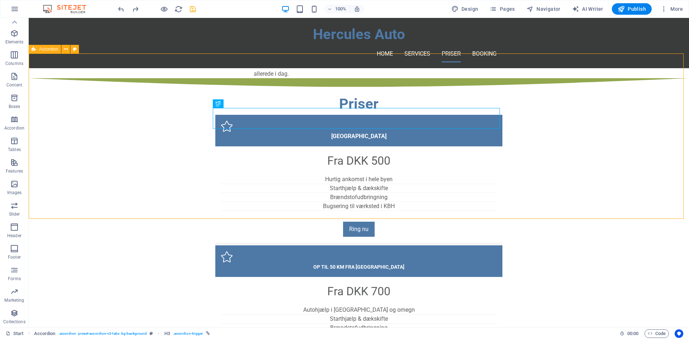
click at [49, 52] on div "Accordion" at bounding box center [45, 49] width 32 height 9
select select "px"
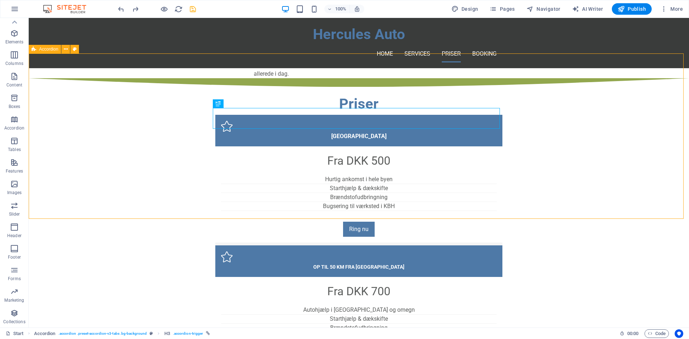
select select "px"
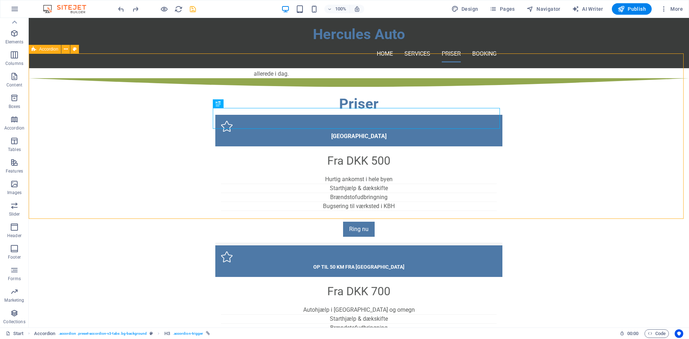
select select "px"
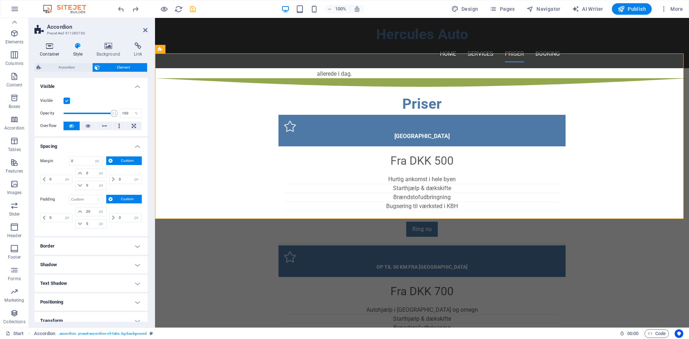
click at [54, 47] on icon at bounding box center [49, 45] width 30 height 7
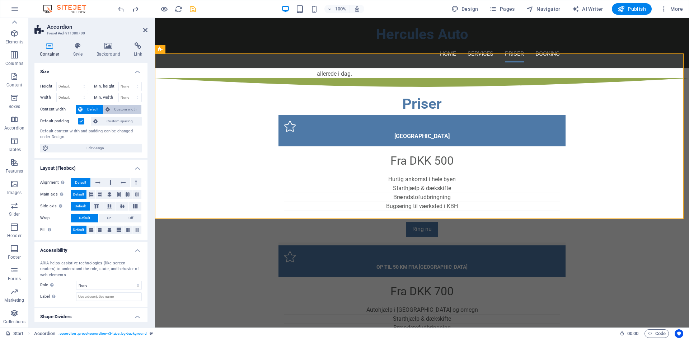
click at [114, 109] on span "Custom width" at bounding box center [126, 109] width 28 height 9
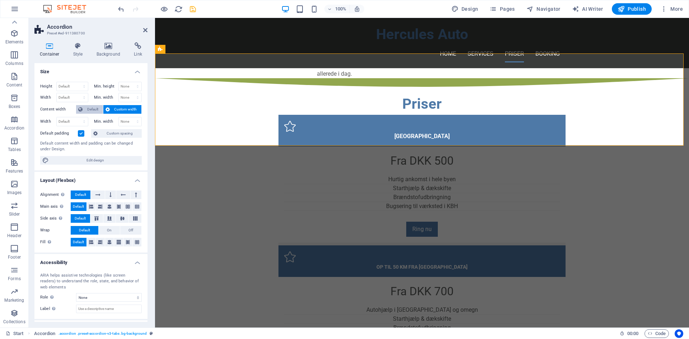
click at [94, 108] on span "Default" at bounding box center [93, 109] width 16 height 9
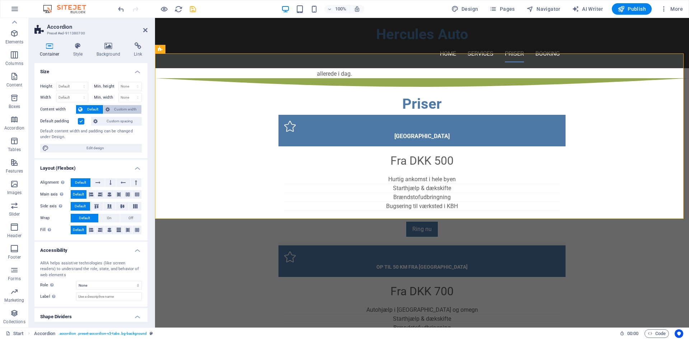
click at [121, 109] on span "Custom width" at bounding box center [126, 109] width 28 height 9
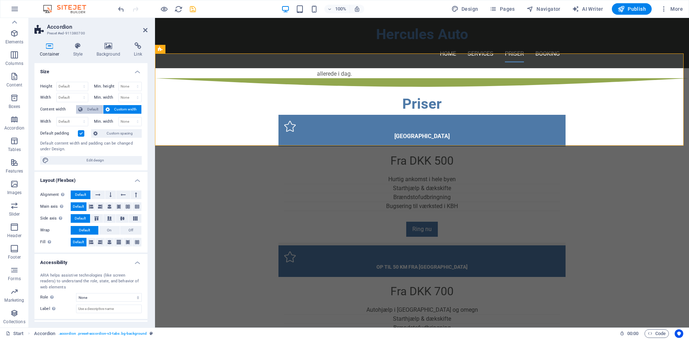
click at [86, 106] on span "Default" at bounding box center [93, 109] width 16 height 9
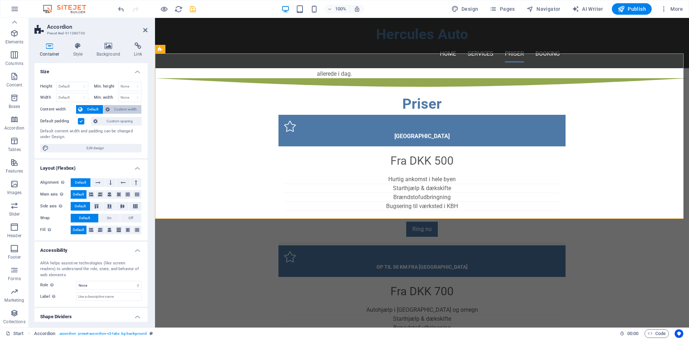
click at [117, 112] on span "Custom width" at bounding box center [126, 109] width 28 height 9
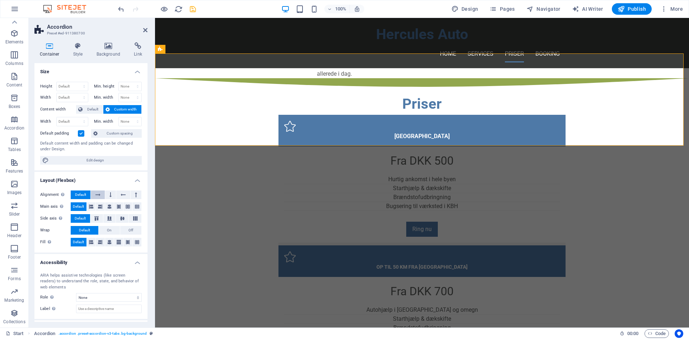
click at [95, 198] on button at bounding box center [98, 194] width 14 height 9
click at [115, 196] on button at bounding box center [110, 194] width 11 height 9
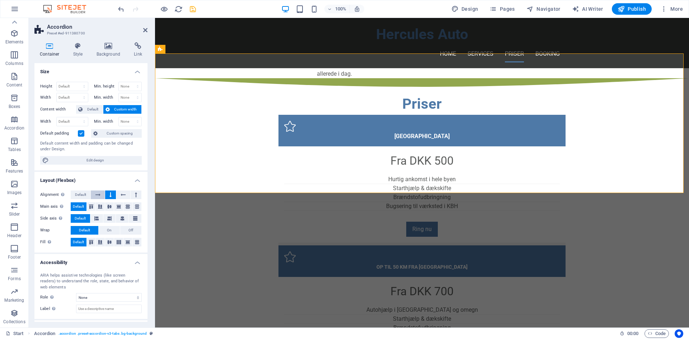
click at [96, 195] on icon at bounding box center [97, 194] width 5 height 9
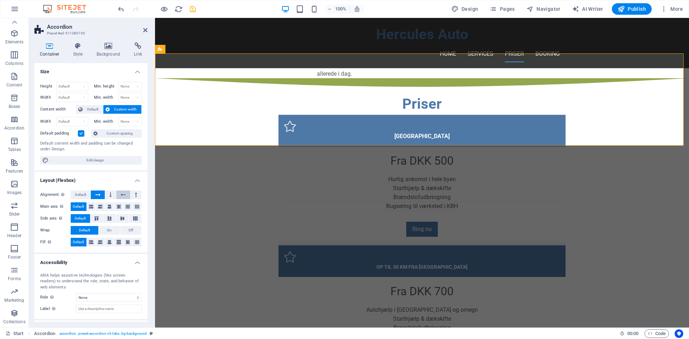
click at [126, 195] on button at bounding box center [123, 194] width 14 height 9
click at [98, 192] on icon at bounding box center [97, 194] width 5 height 9
click at [136, 195] on button at bounding box center [136, 194] width 11 height 9
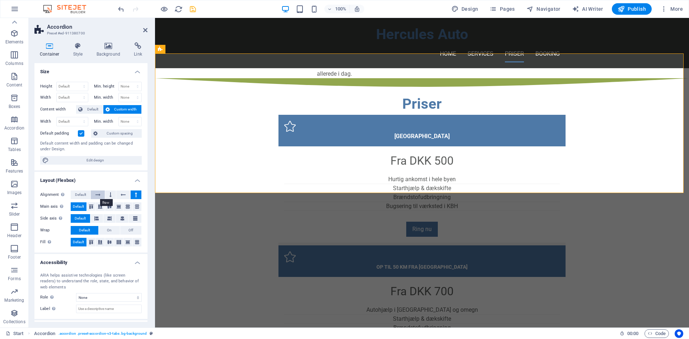
click at [98, 197] on icon at bounding box center [97, 194] width 5 height 9
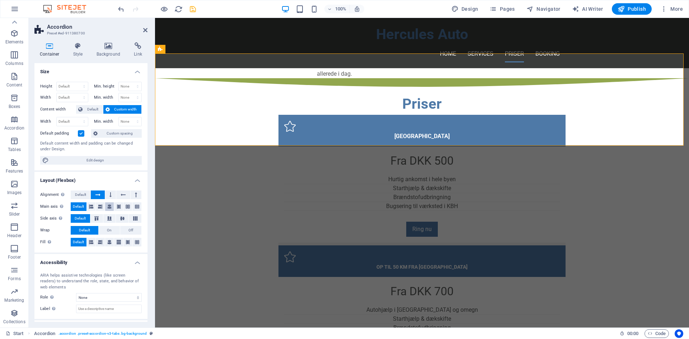
click at [105, 208] on button at bounding box center [109, 206] width 9 height 9
click at [100, 208] on icon at bounding box center [100, 206] width 4 height 9
click at [126, 208] on icon at bounding box center [128, 206] width 4 height 9
click at [119, 208] on icon at bounding box center [119, 206] width 4 height 9
click at [75, 98] on select "Default px rem % em vh vw" at bounding box center [72, 97] width 31 height 9
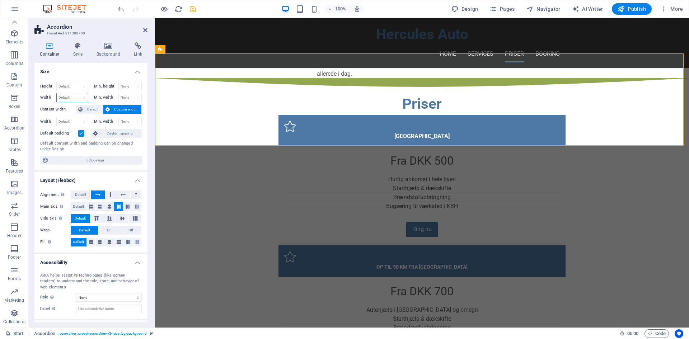
select select "px"
click at [77, 93] on select "Default px rem % em vh vw" at bounding box center [72, 97] width 31 height 9
drag, startPoint x: 76, startPoint y: 115, endPoint x: 72, endPoint y: 99, distance: 17.0
click at [72, 99] on input "1473" at bounding box center [72, 97] width 31 height 9
drag, startPoint x: 71, startPoint y: 99, endPoint x: 53, endPoint y: 99, distance: 17.6
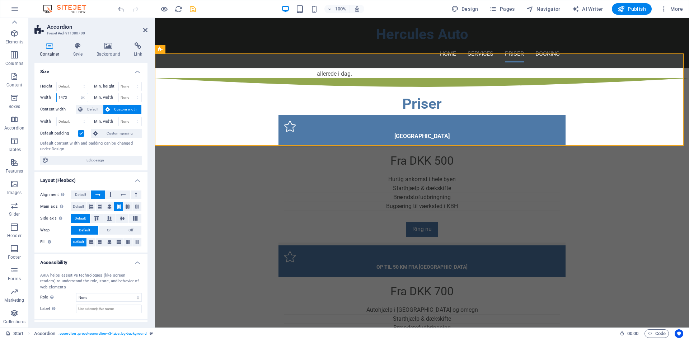
click at [53, 99] on div "Width 1473 Default px rem % em vh vw" at bounding box center [64, 97] width 48 height 9
type input "50"
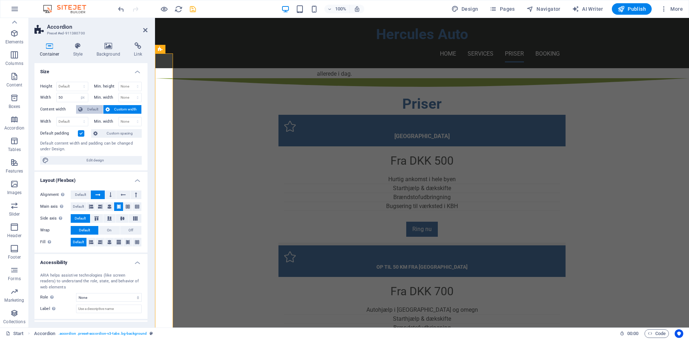
click at [85, 107] on span "Default" at bounding box center [93, 109] width 16 height 9
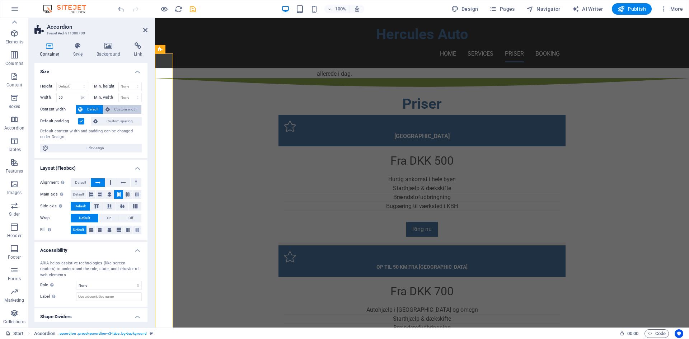
click at [113, 109] on span "Custom width" at bounding box center [126, 109] width 28 height 9
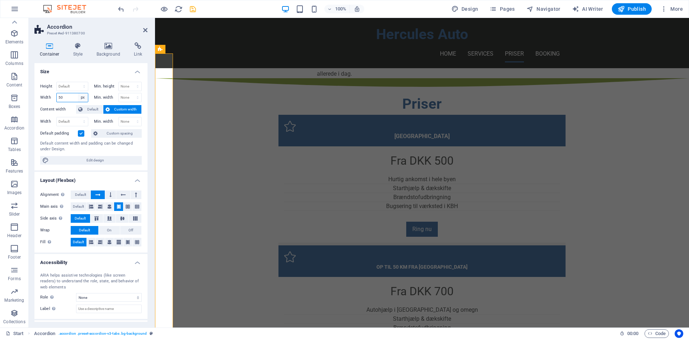
click at [78, 99] on select "Default px rem % em vh vw" at bounding box center [83, 97] width 10 height 9
select select "default"
click at [78, 93] on select "Default px rem % em vh vw" at bounding box center [83, 97] width 10 height 9
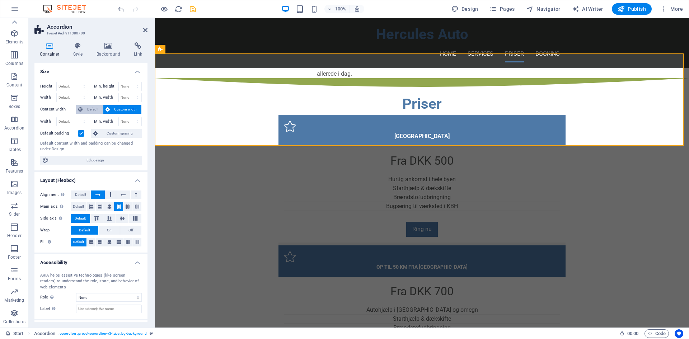
click at [89, 109] on span "Default" at bounding box center [93, 109] width 16 height 9
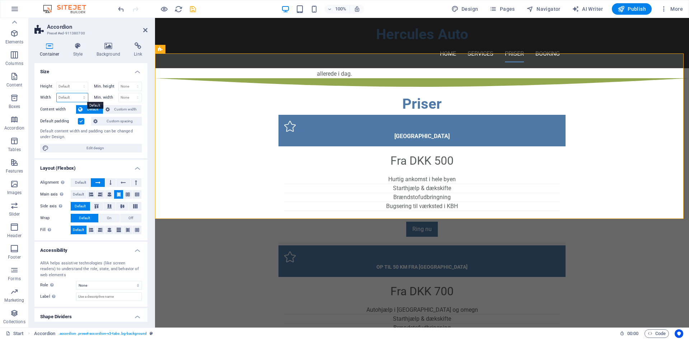
click at [79, 95] on select "Default px rem % em vh vw" at bounding box center [72, 97] width 31 height 9
select select "px"
click at [77, 93] on select "Default px rem % em vh vw" at bounding box center [72, 97] width 31 height 9
drag, startPoint x: 72, startPoint y: 96, endPoint x: 41, endPoint y: 96, distance: 30.8
click at [41, 96] on div "Width 2000 Default px rem % em vh vw" at bounding box center [64, 97] width 48 height 9
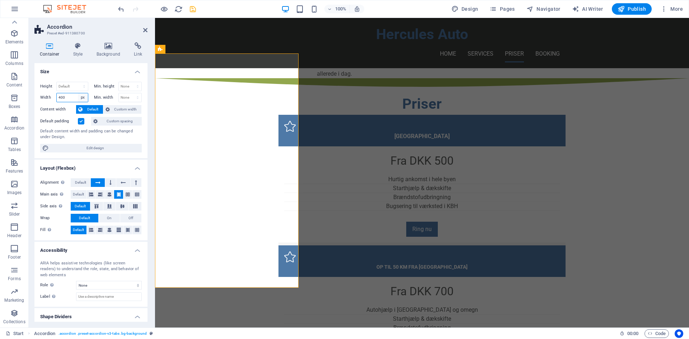
type input "400"
drag, startPoint x: 84, startPoint y: 98, endPoint x: 87, endPoint y: 102, distance: 4.6
click at [84, 98] on select "Default px rem % em vh vw" at bounding box center [83, 97] width 10 height 9
select select "default"
click at [78, 93] on select "Default px rem % em vh vw" at bounding box center [83, 97] width 10 height 9
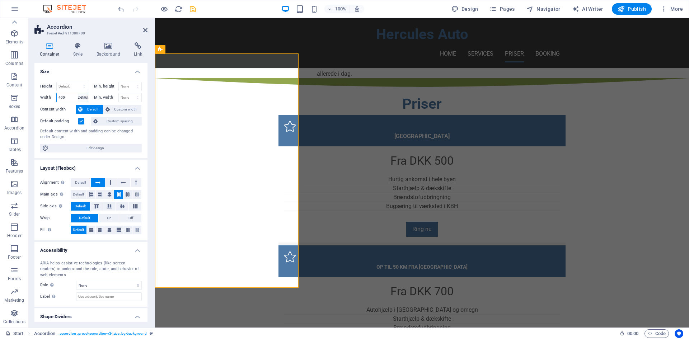
select select "DISABLED_OPTION_VALUE"
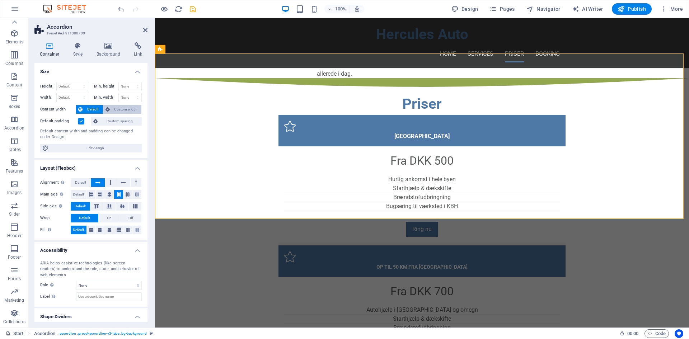
click at [118, 109] on span "Custom width" at bounding box center [126, 109] width 28 height 9
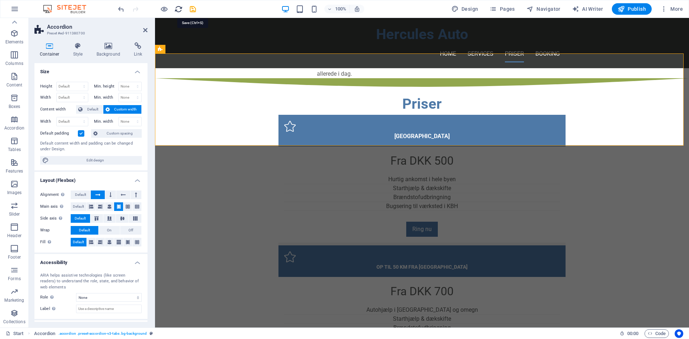
drag, startPoint x: 191, startPoint y: 11, endPoint x: 180, endPoint y: 13, distance: 11.3
click at [191, 10] on icon "save" at bounding box center [193, 9] width 8 height 8
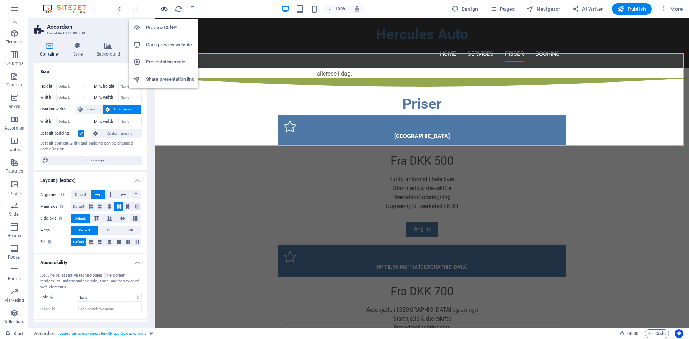
click at [160, 8] on icon "button" at bounding box center [164, 9] width 8 height 8
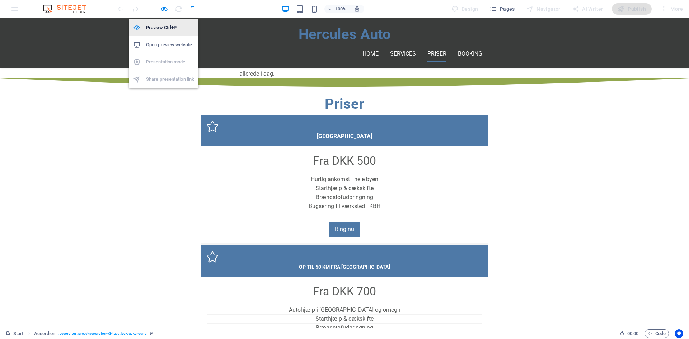
scroll to position [533, 0]
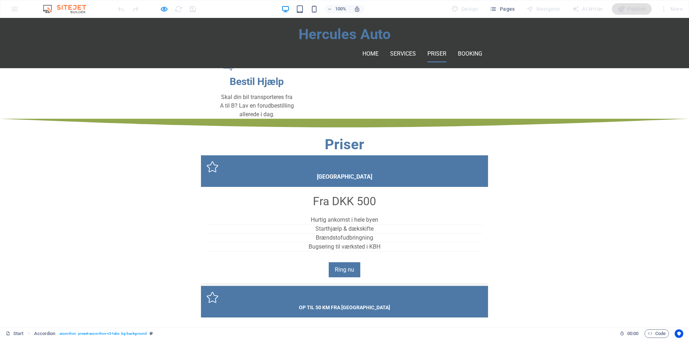
scroll to position [519, 0]
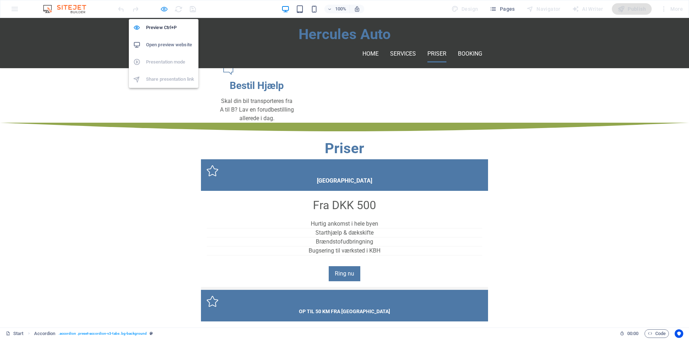
click at [166, 9] on icon "button" at bounding box center [164, 9] width 8 height 8
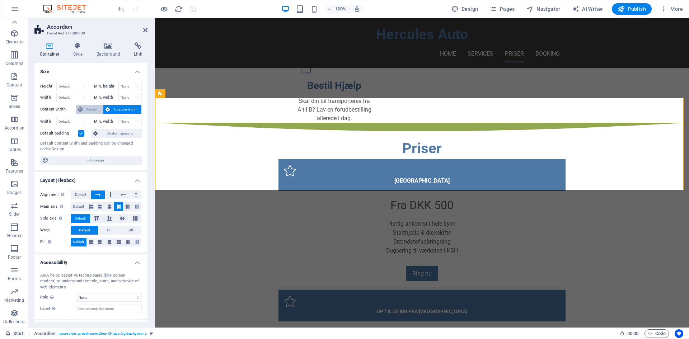
click at [95, 107] on span "Default" at bounding box center [93, 109] width 16 height 9
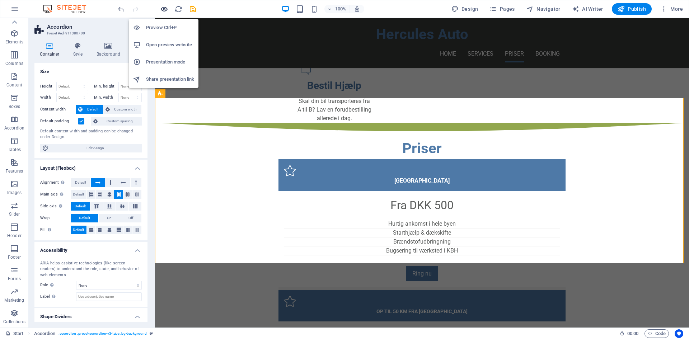
click at [162, 8] on icon "button" at bounding box center [164, 9] width 8 height 8
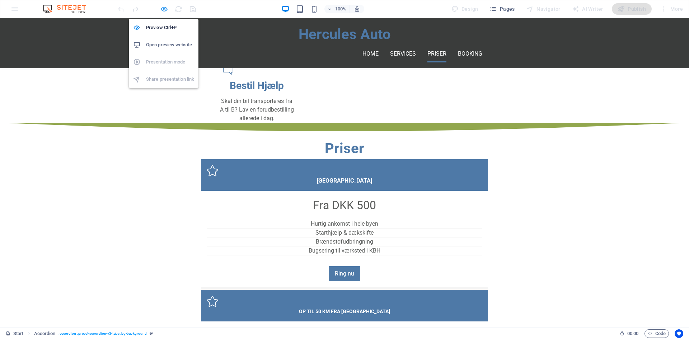
click at [163, 9] on icon "button" at bounding box center [164, 9] width 8 height 8
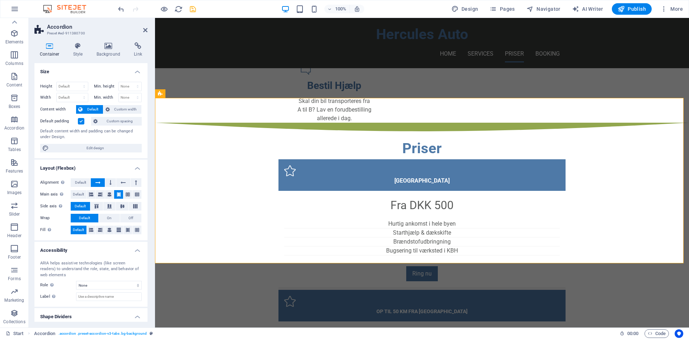
click at [193, 9] on icon "save" at bounding box center [193, 9] width 8 height 8
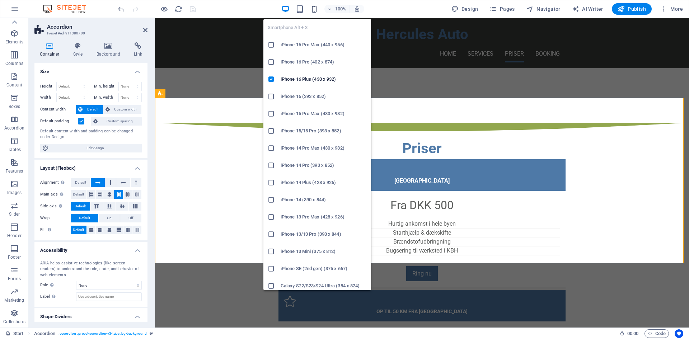
click at [317, 10] on icon "button" at bounding box center [314, 9] width 8 height 8
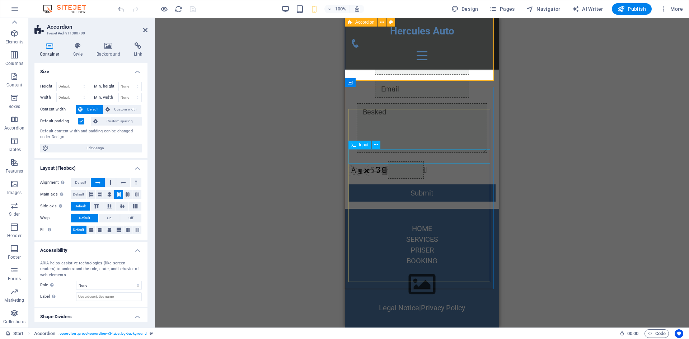
scroll to position [1353, 0]
click at [633, 9] on span "Publish" at bounding box center [631, 8] width 28 height 7
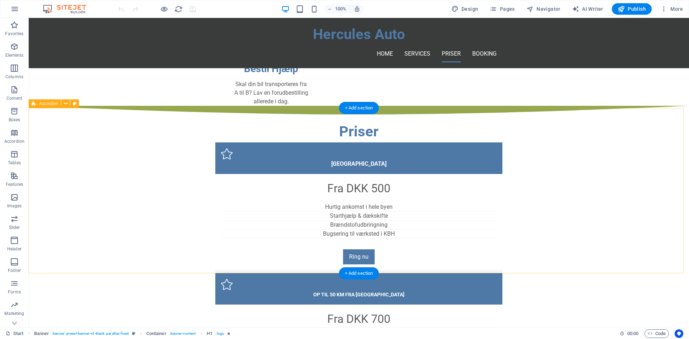
scroll to position [538, 0]
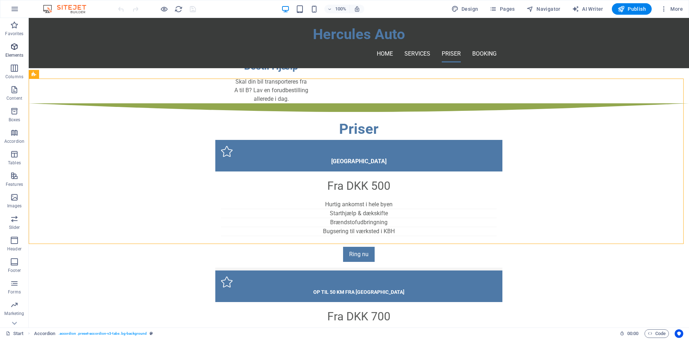
click at [14, 51] on icon "button" at bounding box center [14, 46] width 9 height 9
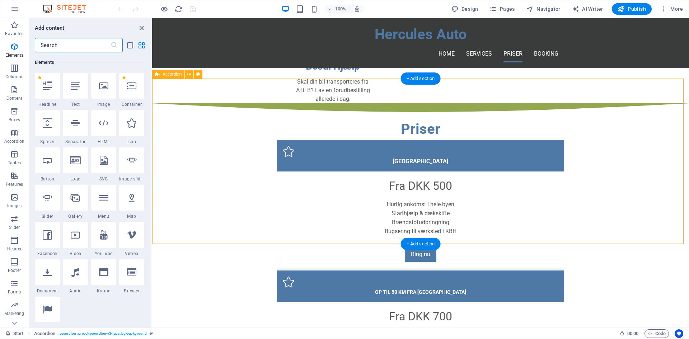
scroll to position [76, 0]
click at [552, 11] on span "Navigator" at bounding box center [543, 8] width 34 height 7
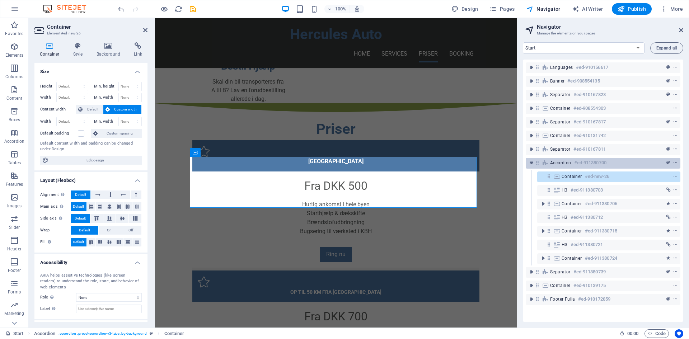
drag, startPoint x: 565, startPoint y: 175, endPoint x: 564, endPoint y: 159, distance: 16.2
click at [564, 159] on div "Languages #ed-910156617 Banner #ed-908554135 Separator #ed-910167823 Container …" at bounding box center [603, 191] width 160 height 262
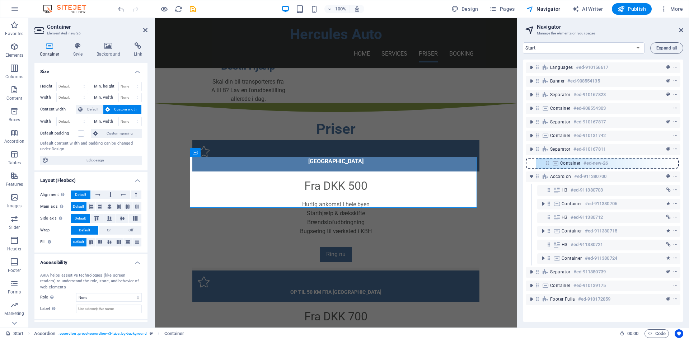
click at [547, 160] on div "Languages #ed-910156617 Banner #ed-908554135 Separator #ed-910167823 Container …" at bounding box center [603, 191] width 160 height 262
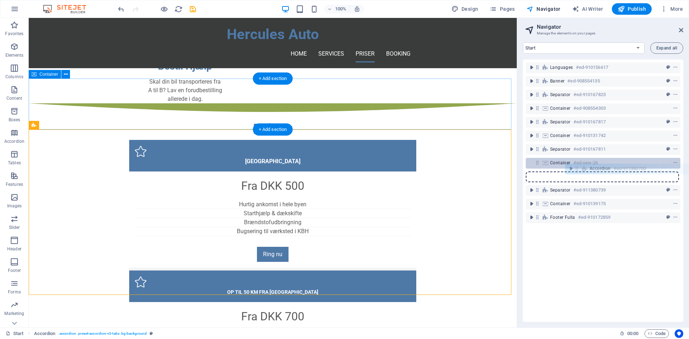
drag, startPoint x: 538, startPoint y: 178, endPoint x: 580, endPoint y: 166, distance: 43.3
click at [580, 166] on div "Languages #ed-910156617 Banner #ed-908554135 Separator #ed-910167823 Container …" at bounding box center [603, 191] width 160 height 262
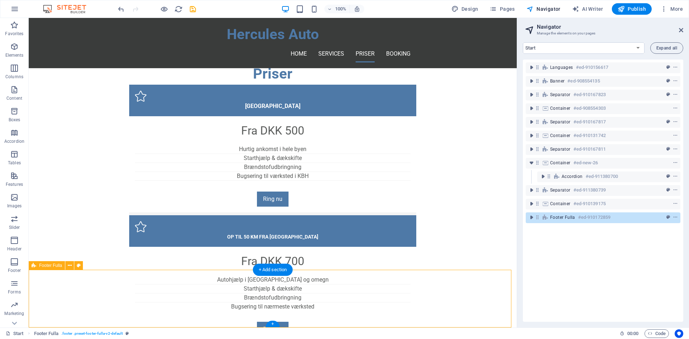
drag, startPoint x: 378, startPoint y: 327, endPoint x: 358, endPoint y: 326, distance: 20.8
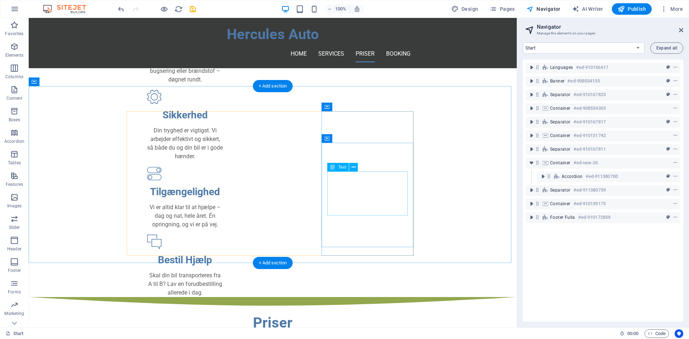
scroll to position [342, 0]
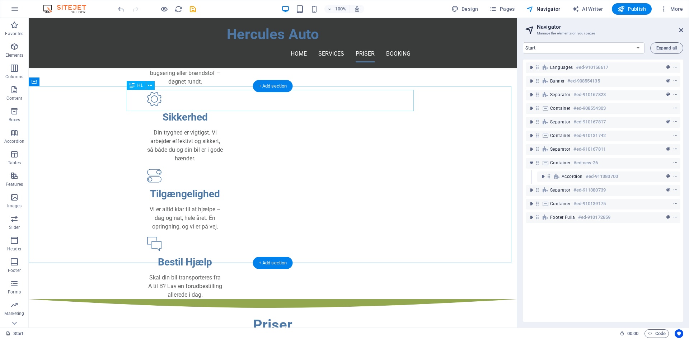
click at [332, 314] on div "Priser" at bounding box center [272, 325] width 287 height 22
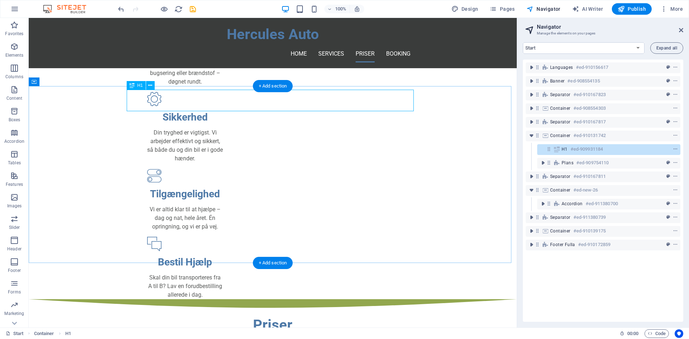
click at [554, 147] on icon at bounding box center [557, 149] width 8 height 6
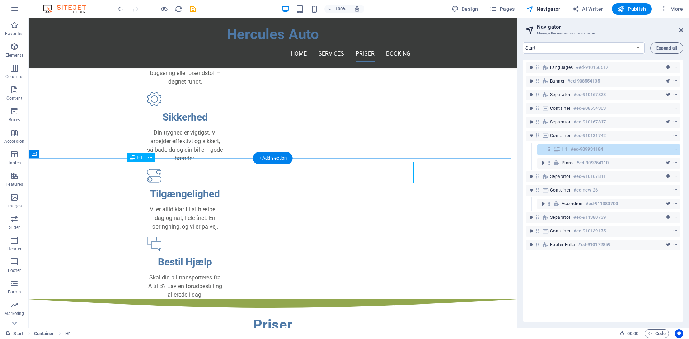
scroll to position [270, 0]
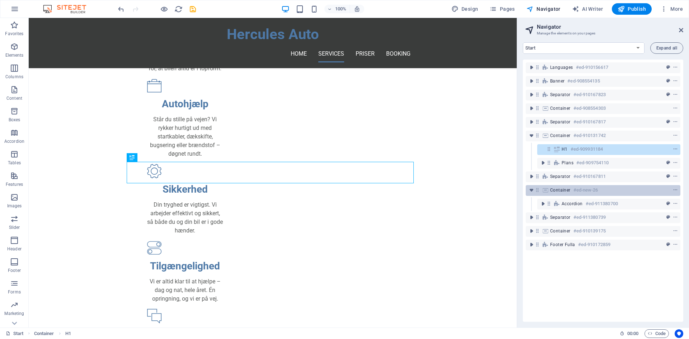
click at [552, 195] on div "Container #ed-new-26" at bounding box center [602, 190] width 155 height 11
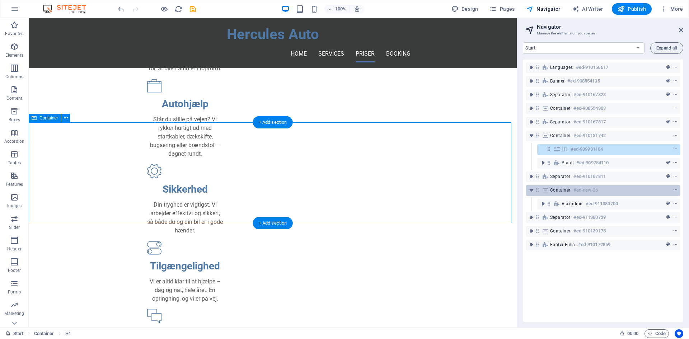
scroll to position [494, 0]
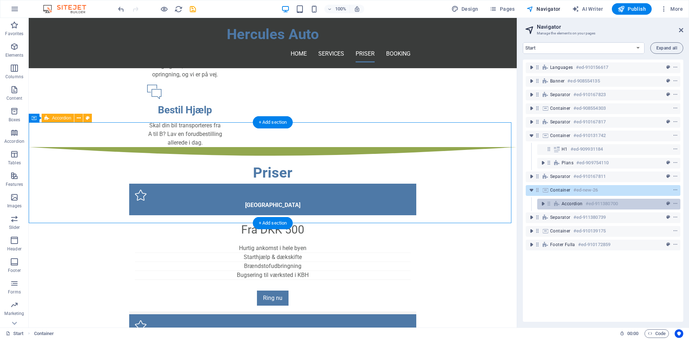
click at [552, 201] on div "Accordion #ed-911380700" at bounding box center [608, 204] width 143 height 11
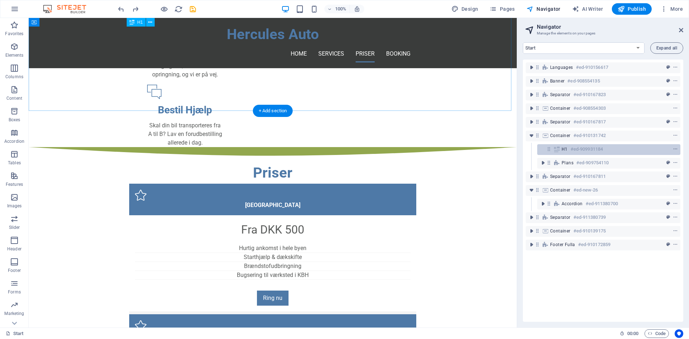
click at [558, 149] on icon at bounding box center [557, 149] width 8 height 6
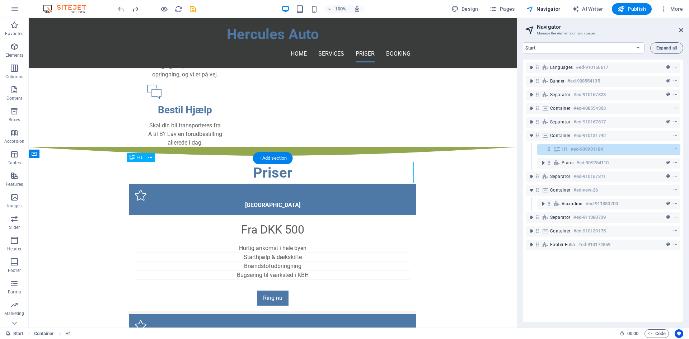
scroll to position [270, 0]
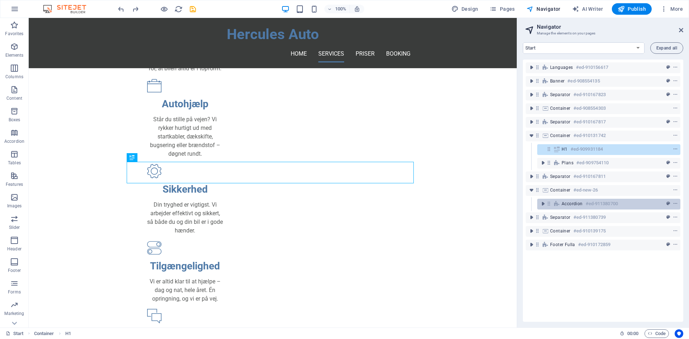
click at [552, 202] on div "Accordion #ed-911380700" at bounding box center [608, 204] width 143 height 11
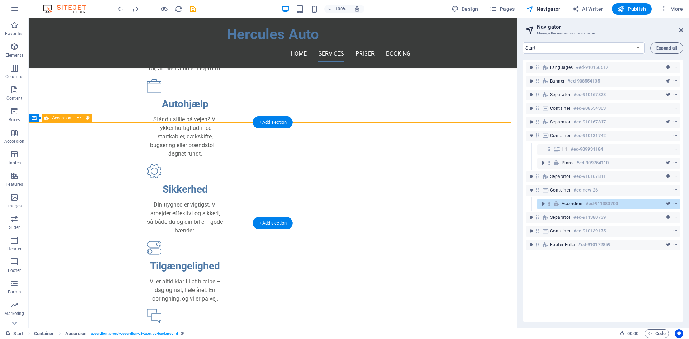
scroll to position [494, 0]
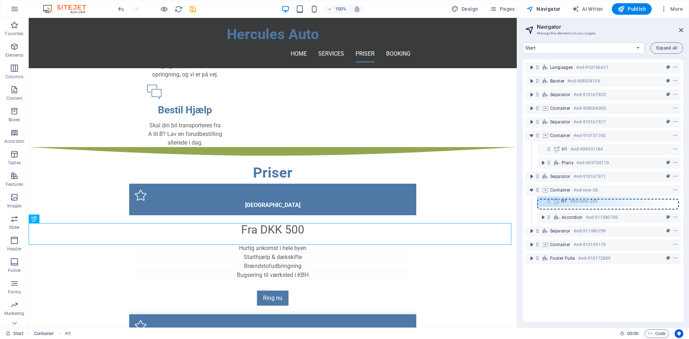
drag, startPoint x: 548, startPoint y: 219, endPoint x: 547, endPoint y: 201, distance: 18.3
click at [547, 201] on div "Languages #ed-910156617 Banner #ed-908554135 Separator #ed-910167823 Container …" at bounding box center [603, 191] width 160 height 262
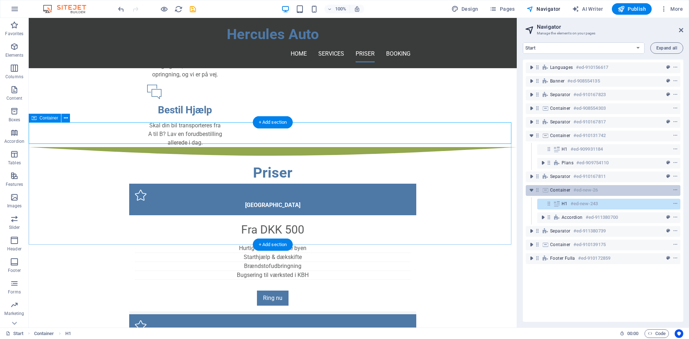
click at [547, 191] on icon at bounding box center [545, 190] width 8 height 6
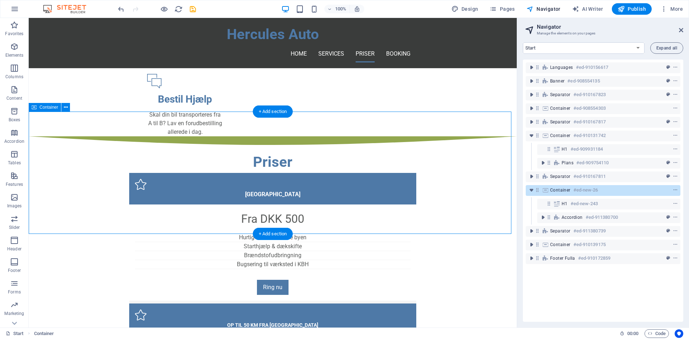
click at [547, 191] on icon at bounding box center [545, 190] width 8 height 6
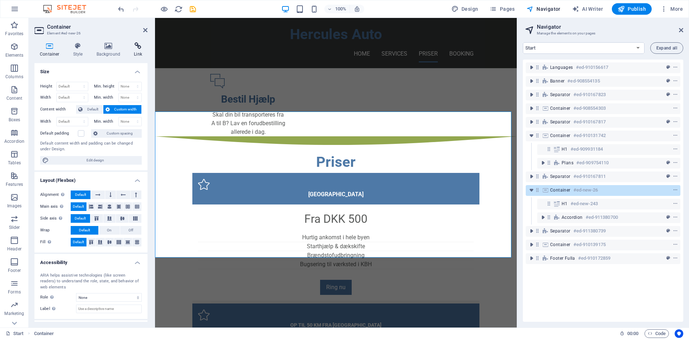
click at [136, 51] on h4 "Link" at bounding box center [137, 49] width 19 height 15
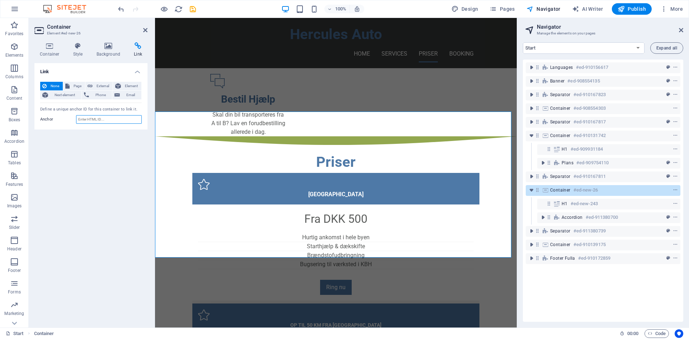
click at [106, 118] on input "Anchor" at bounding box center [109, 119] width 66 height 9
drag, startPoint x: 106, startPoint y: 118, endPoint x: 73, endPoint y: 118, distance: 33.0
click at [73, 118] on div "Anchor questions" at bounding box center [91, 119] width 102 height 9
click at [97, 121] on input "questions" at bounding box center [109, 119] width 66 height 9
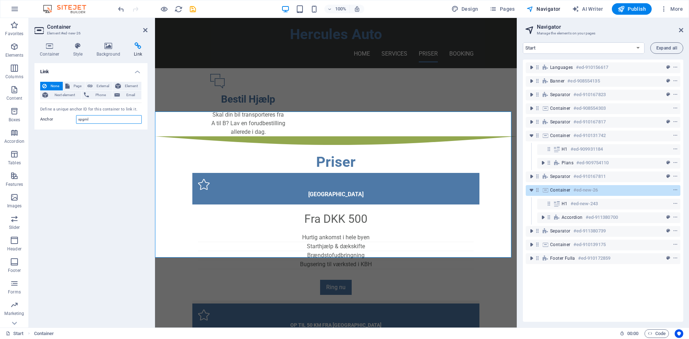
drag, startPoint x: 97, startPoint y: 121, endPoint x: 53, endPoint y: 118, distance: 43.8
click at [53, 118] on div "Anchor spgml" at bounding box center [91, 119] width 102 height 9
type input "spgml"
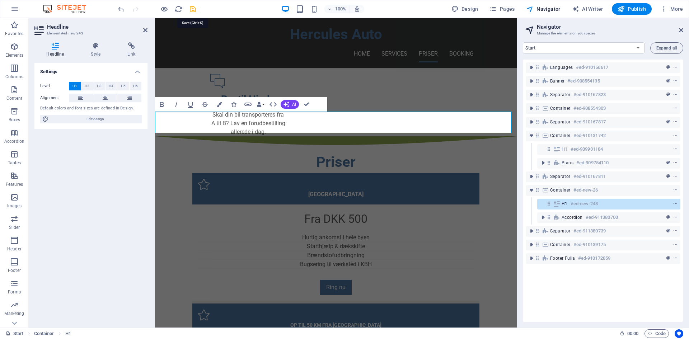
drag, startPoint x: 192, startPoint y: 11, endPoint x: 165, endPoint y: 15, distance: 27.2
click at [192, 11] on icon "save" at bounding box center [193, 9] width 8 height 8
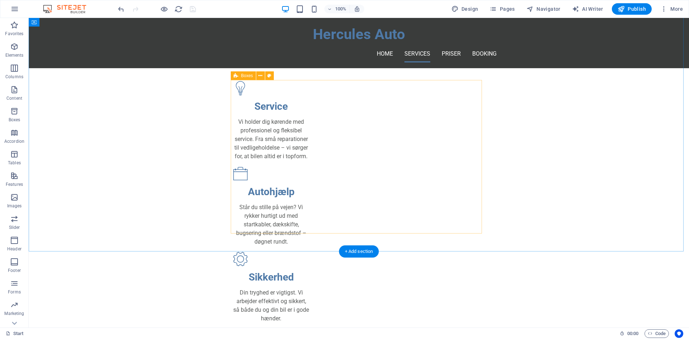
scroll to position [469, 0]
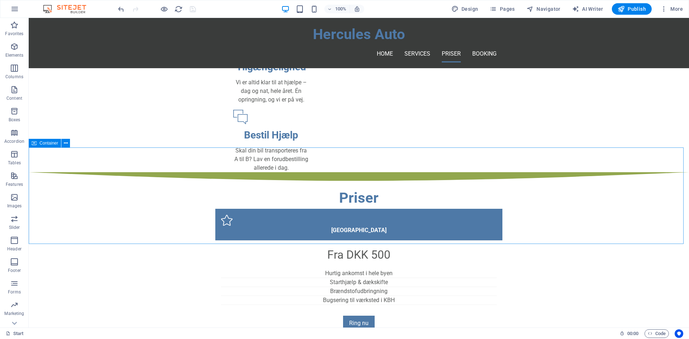
click at [35, 143] on icon at bounding box center [34, 143] width 5 height 9
click at [39, 143] on div "Container" at bounding box center [45, 143] width 32 height 9
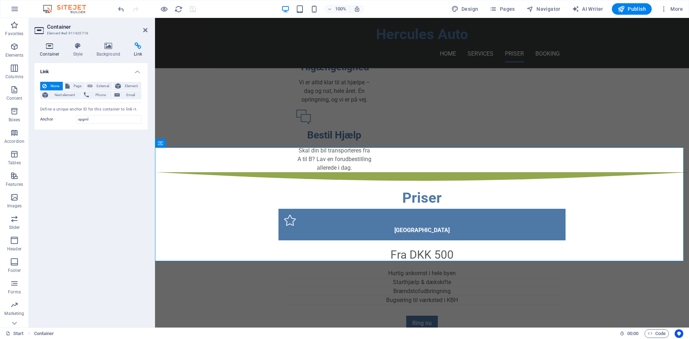
click at [53, 47] on icon at bounding box center [49, 45] width 30 height 7
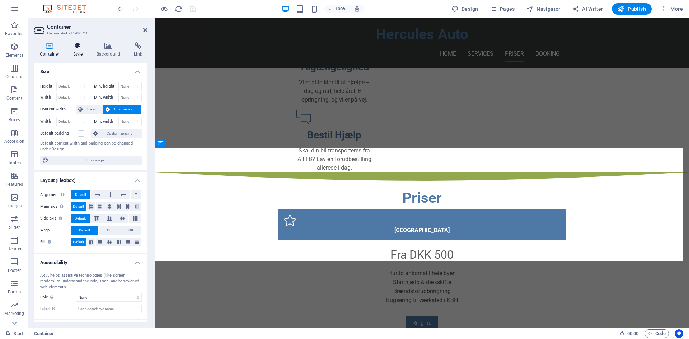
click at [78, 49] on icon at bounding box center [78, 45] width 20 height 7
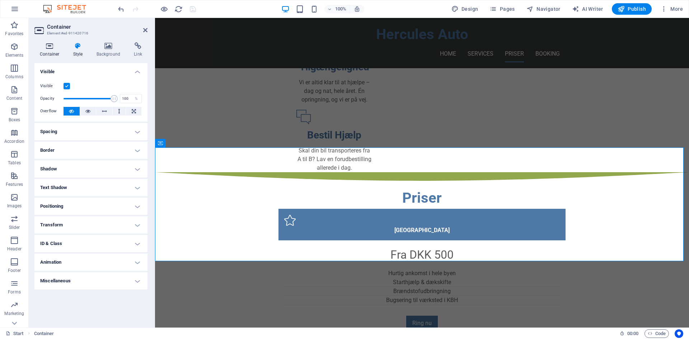
click at [55, 51] on h4 "Container" at bounding box center [50, 49] width 33 height 15
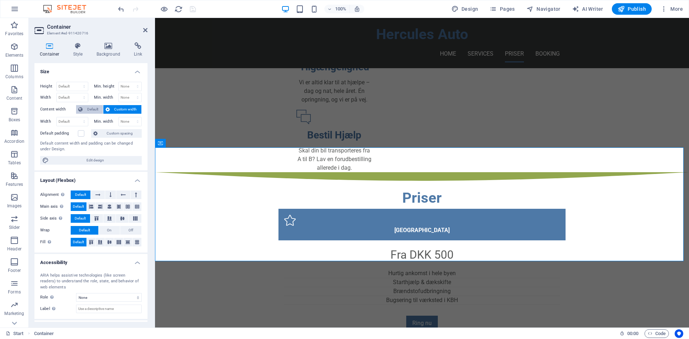
click at [96, 110] on span "Default" at bounding box center [93, 109] width 16 height 9
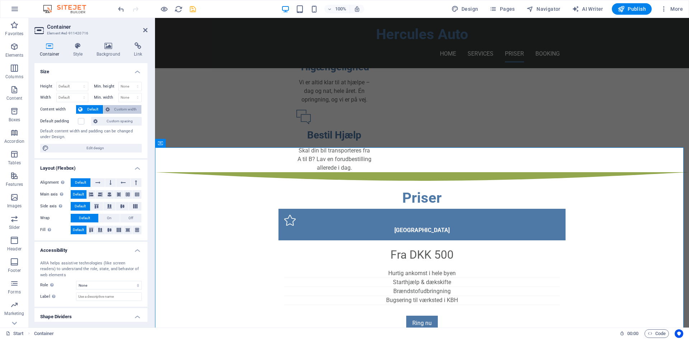
click at [118, 112] on span "Custom width" at bounding box center [126, 109] width 28 height 9
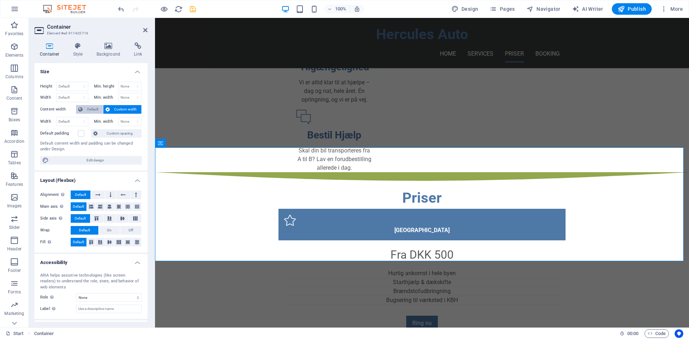
click at [96, 112] on span "Default" at bounding box center [93, 109] width 16 height 9
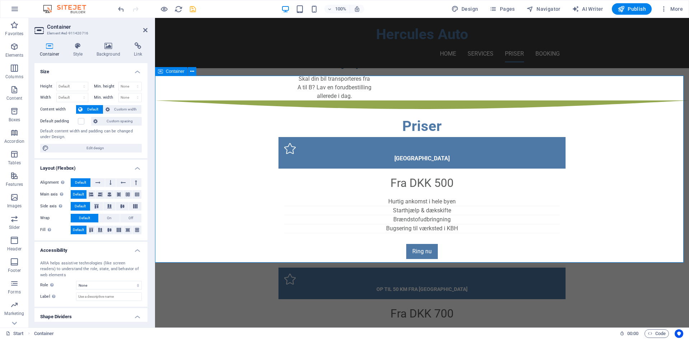
scroll to position [505, 0]
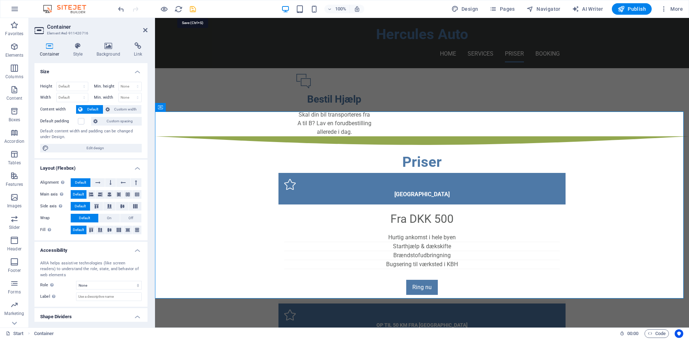
click at [192, 9] on icon "save" at bounding box center [193, 9] width 8 height 8
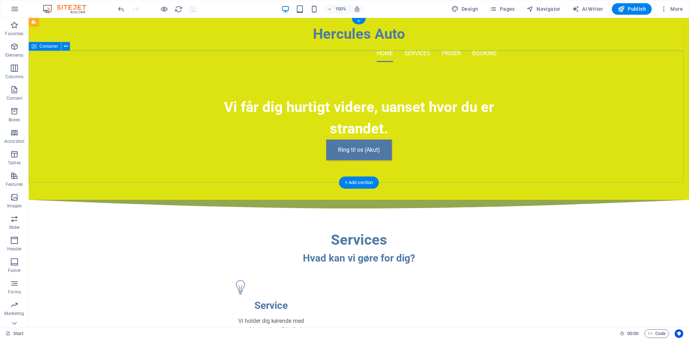
scroll to position [0, 0]
click at [479, 45] on nav "Home Services Priser Booking" at bounding box center [358, 53] width 275 height 17
select select
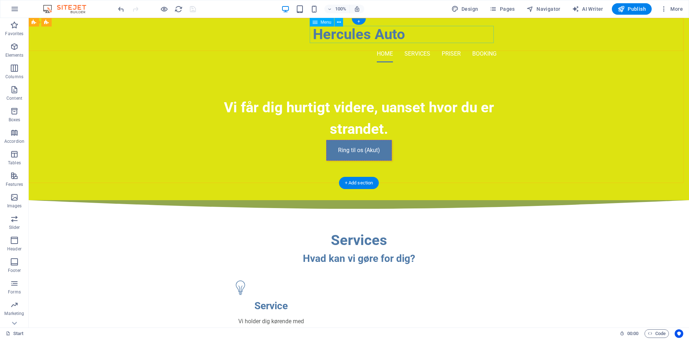
select select
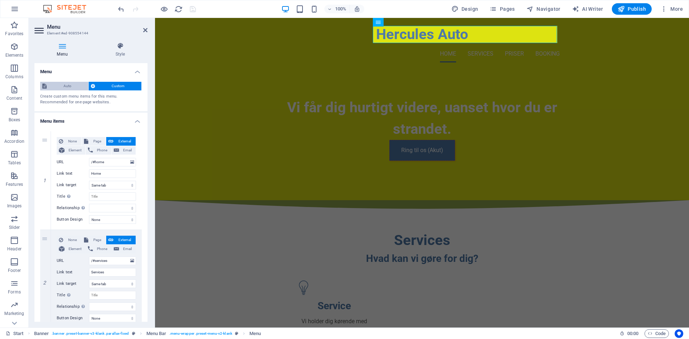
click at [60, 86] on span "Auto" at bounding box center [67, 86] width 37 height 9
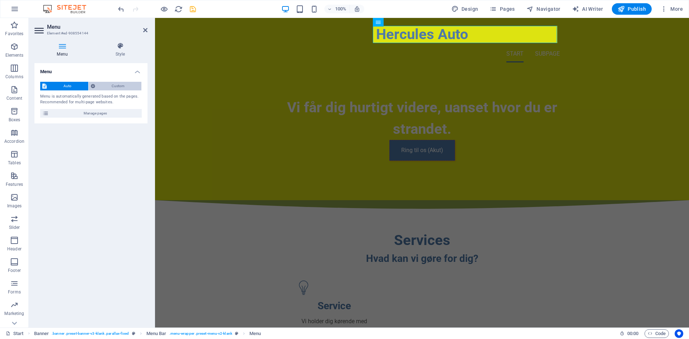
click at [108, 88] on span "Custom" at bounding box center [118, 86] width 42 height 9
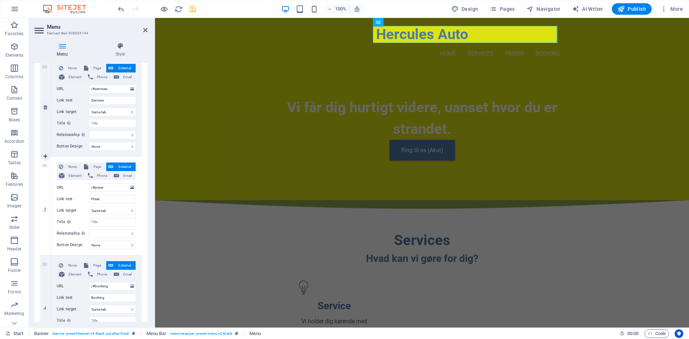
scroll to position [179, 0]
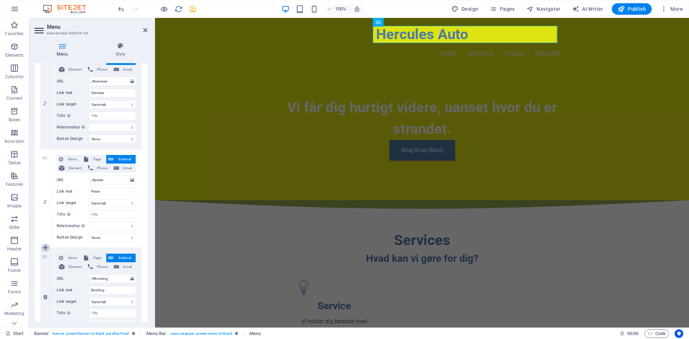
click at [47, 249] on icon at bounding box center [45, 247] width 4 height 5
select select
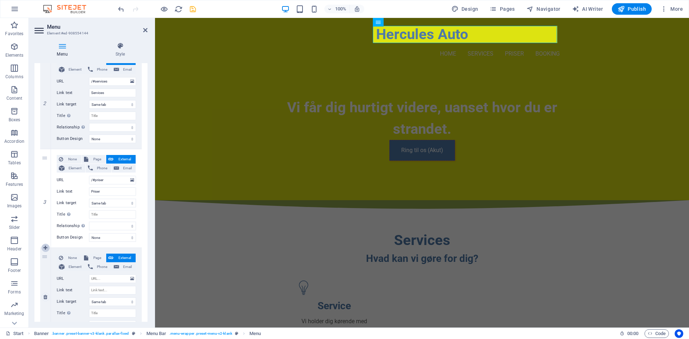
select select
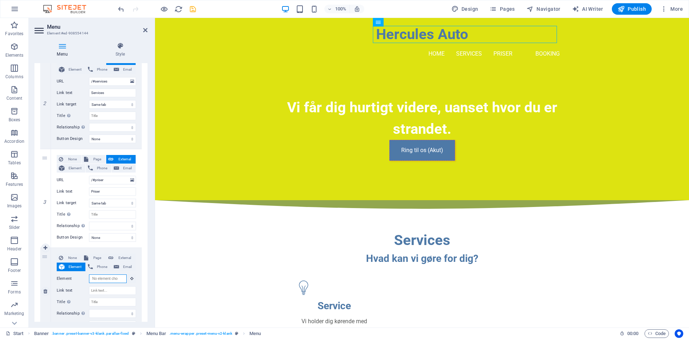
click at [108, 278] on input "Element" at bounding box center [108, 278] width 38 height 9
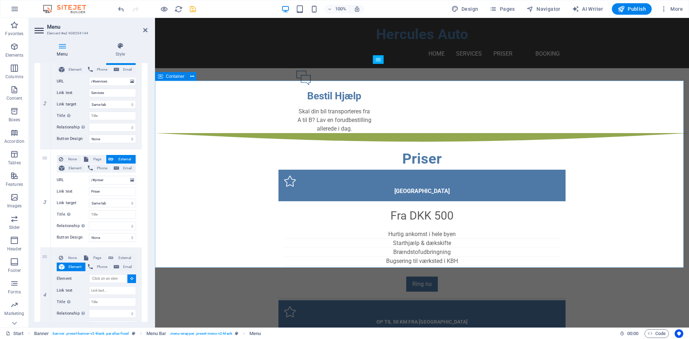
scroll to position [502, 0]
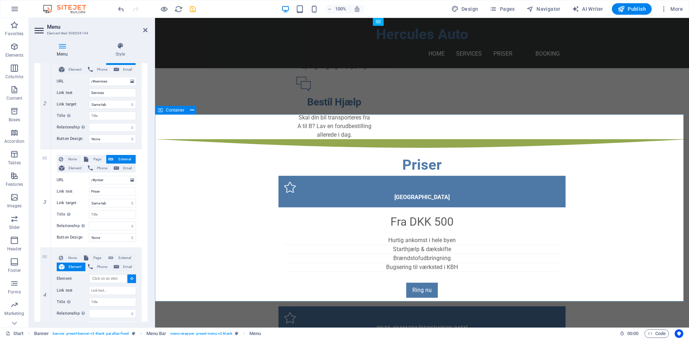
click at [169, 112] on span "Container" at bounding box center [175, 110] width 19 height 4
select select
type input "#ed-911420716"
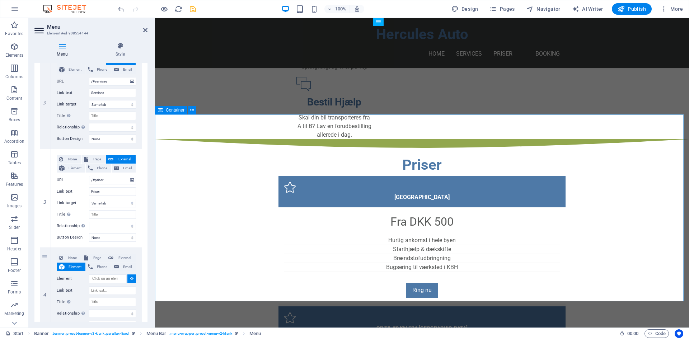
select select
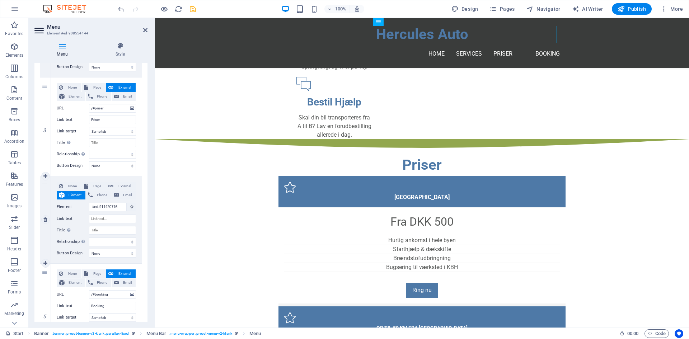
scroll to position [469, 0]
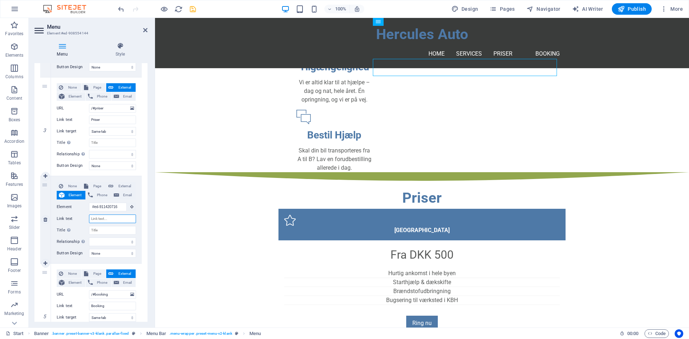
click at [110, 219] on input "Link text" at bounding box center [112, 218] width 47 height 9
type input "Spørgsm"
select select
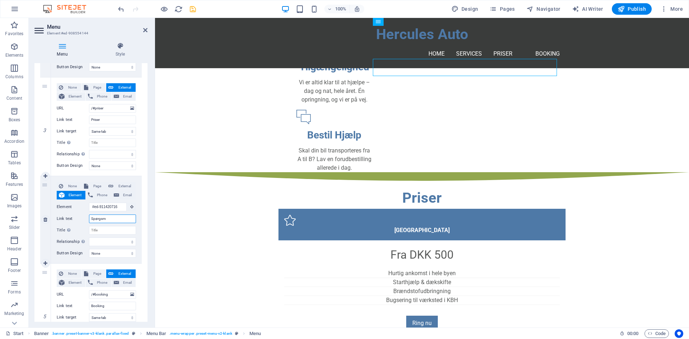
select select
type input "Spørgsmål"
select select
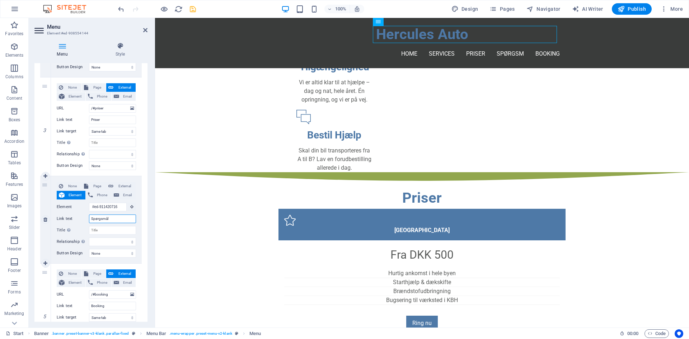
select select
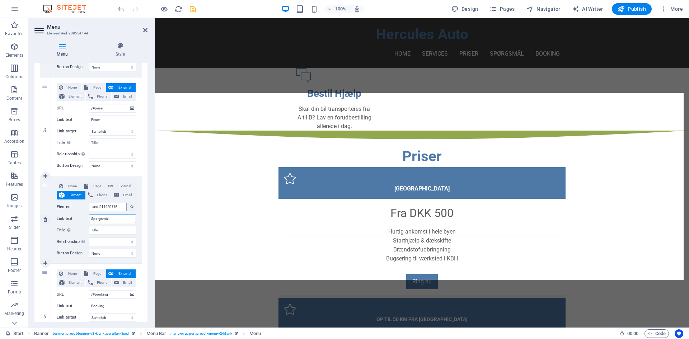
scroll to position [537, 0]
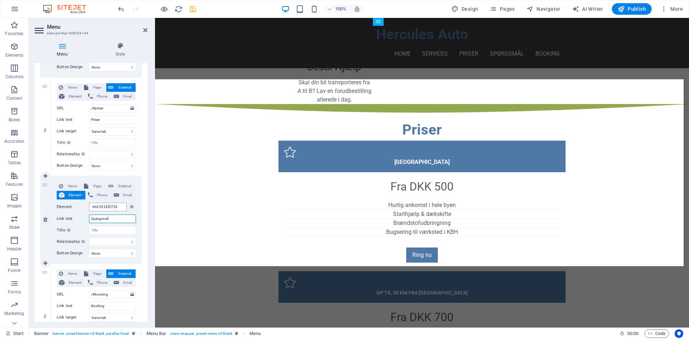
type input "Spørgsmål"
click at [121, 207] on input "#ed-911420716" at bounding box center [108, 207] width 38 height 9
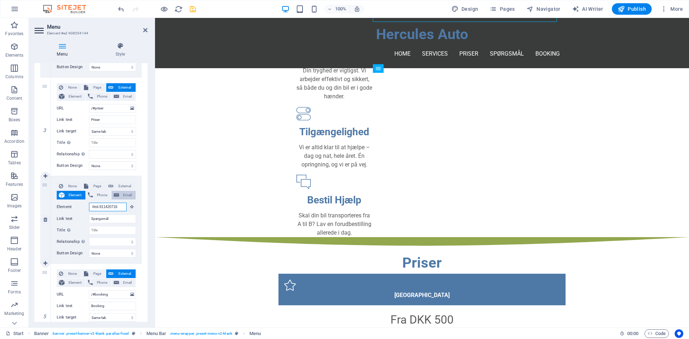
scroll to position [403, 0]
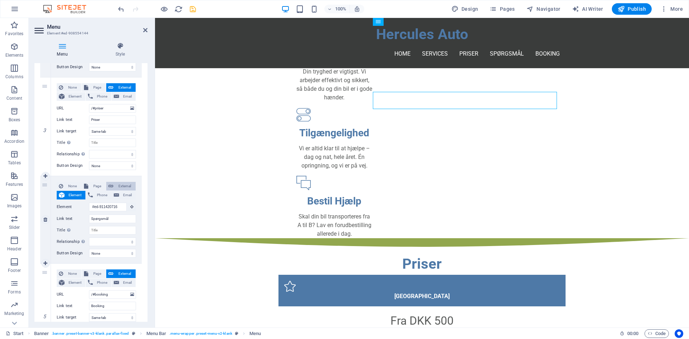
click at [123, 187] on span "External" at bounding box center [124, 186] width 18 height 9
select select
select select "blank"
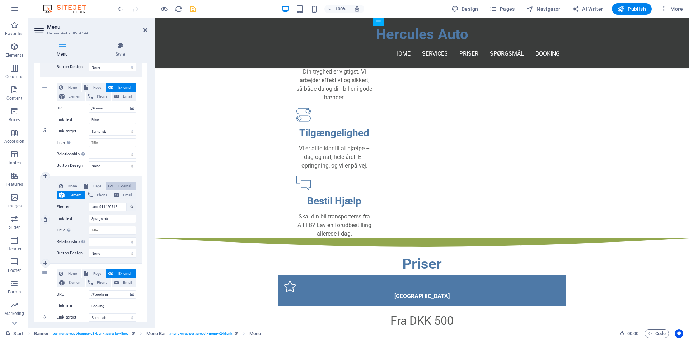
select select
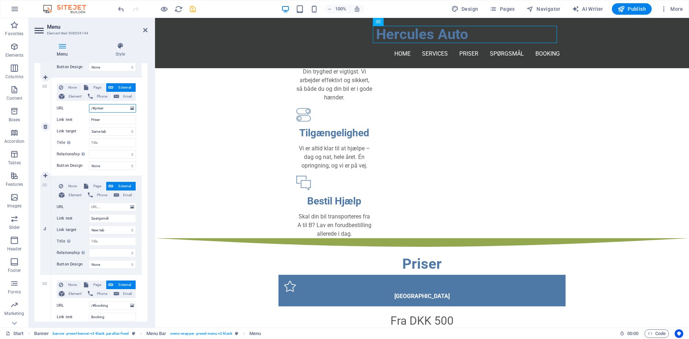
drag, startPoint x: 106, startPoint y: 109, endPoint x: 66, endPoint y: 111, distance: 40.6
click at [64, 111] on div "URL /#priser" at bounding box center [96, 108] width 79 height 9
click at [101, 204] on input "URL" at bounding box center [112, 207] width 47 height 9
paste input "/#priser"
type input "/#priser"
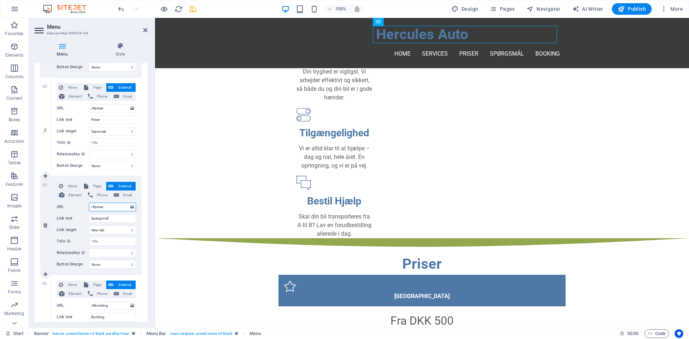
select select
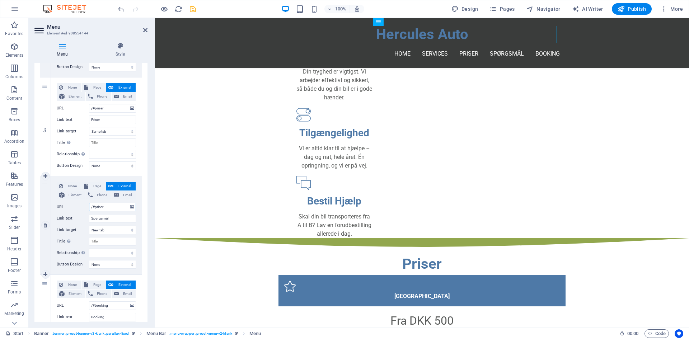
click at [105, 208] on input "/#priser" at bounding box center [112, 207] width 47 height 9
type input "/#s"
select select
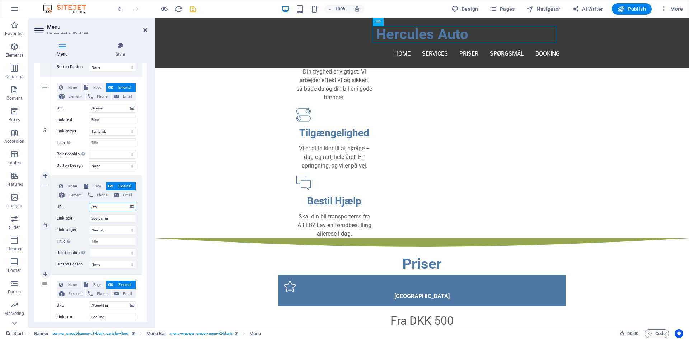
select select
type input "/#spgml"
select select
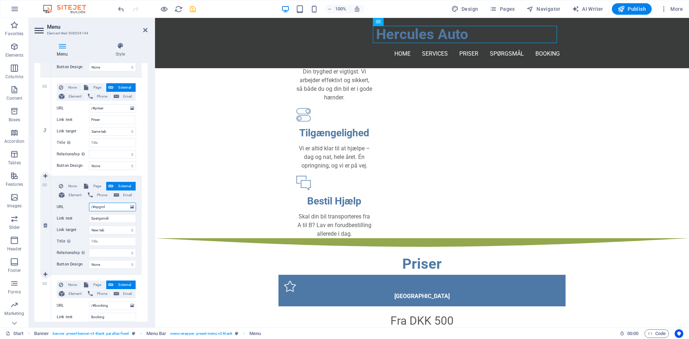
select select
type input "/#spgml"
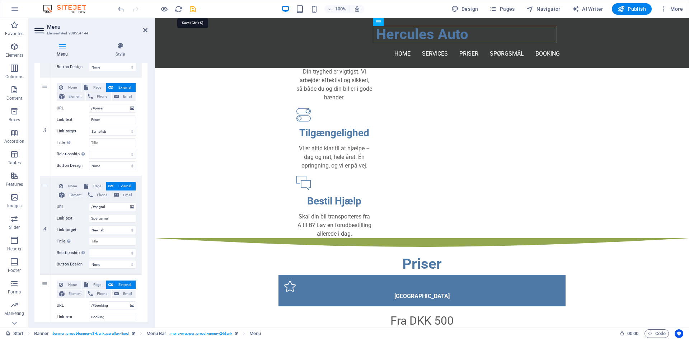
click at [191, 12] on icon "save" at bounding box center [193, 9] width 8 height 8
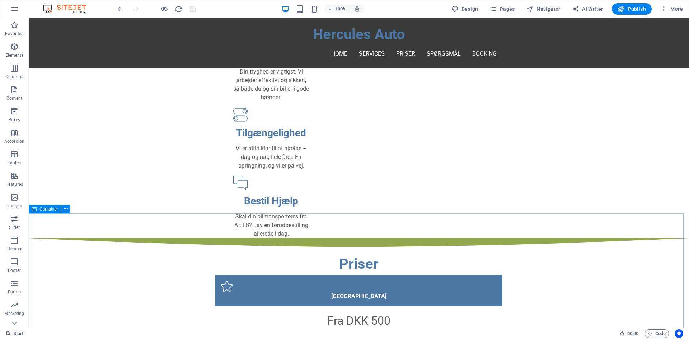
click at [49, 209] on span "Container" at bounding box center [48, 209] width 19 height 4
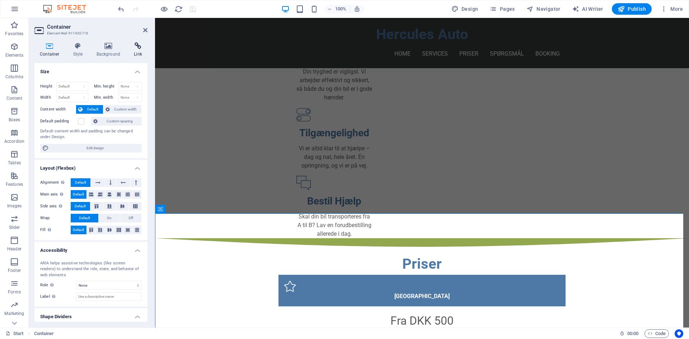
click at [137, 49] on icon at bounding box center [137, 45] width 19 height 7
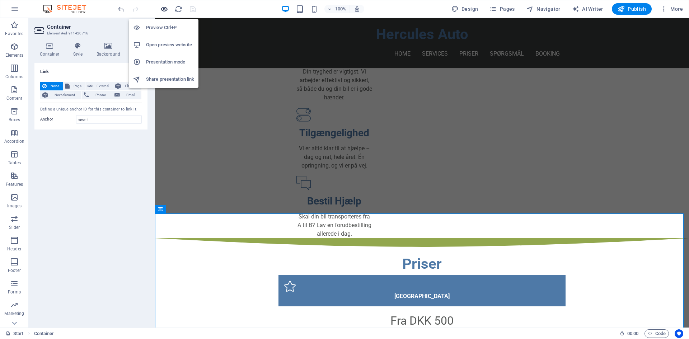
click at [167, 9] on icon "button" at bounding box center [164, 9] width 8 height 8
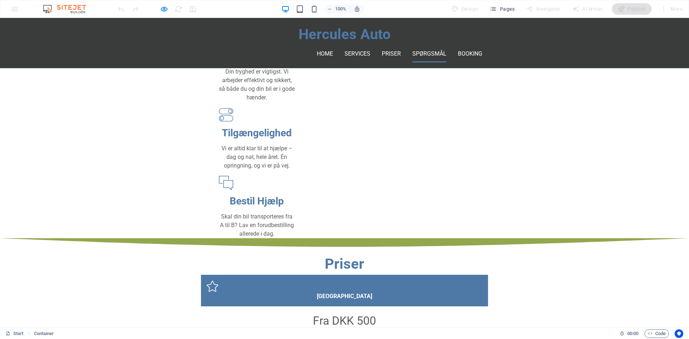
click at [433, 45] on link "Spørgsmål" at bounding box center [429, 53] width 34 height 17
click at [401, 45] on ul "Home Services Priser Spørgsmål Booking" at bounding box center [344, 53] width 275 height 17
click at [388, 45] on link "Priser" at bounding box center [391, 53] width 19 height 17
click at [428, 45] on link "Spørgsmål" at bounding box center [429, 53] width 34 height 17
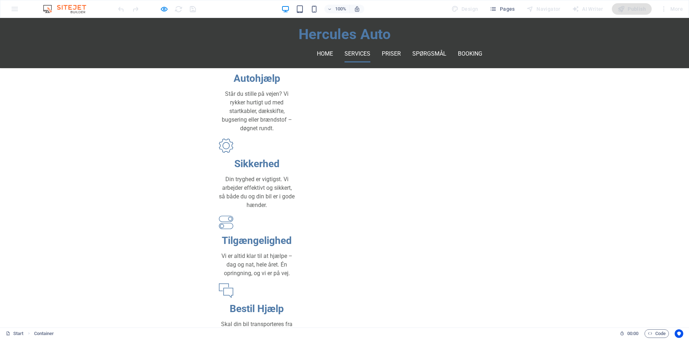
click at [361, 45] on link "Services" at bounding box center [357, 53] width 26 height 17
click at [420, 45] on link "Spørgsmål" at bounding box center [429, 53] width 34 height 17
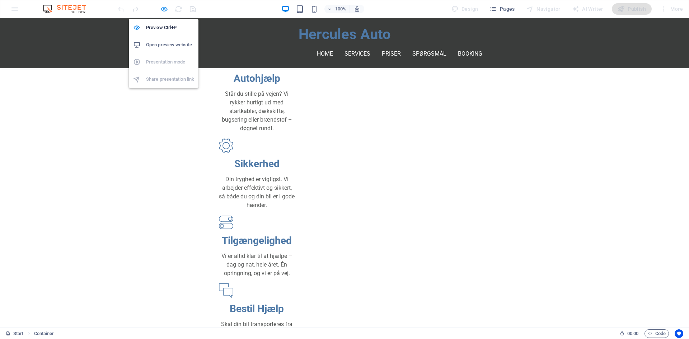
click at [167, 11] on icon "button" at bounding box center [164, 9] width 8 height 8
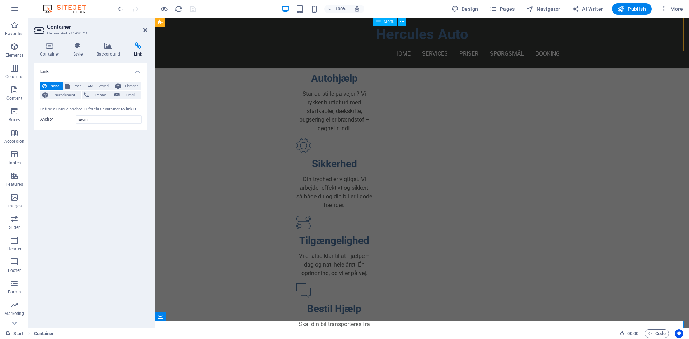
click at [484, 45] on nav "Home Services Priser Spørgsmål Booking" at bounding box center [421, 53] width 275 height 17
select select
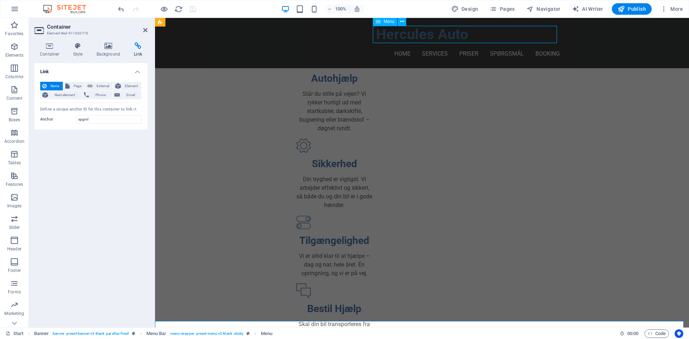
select select
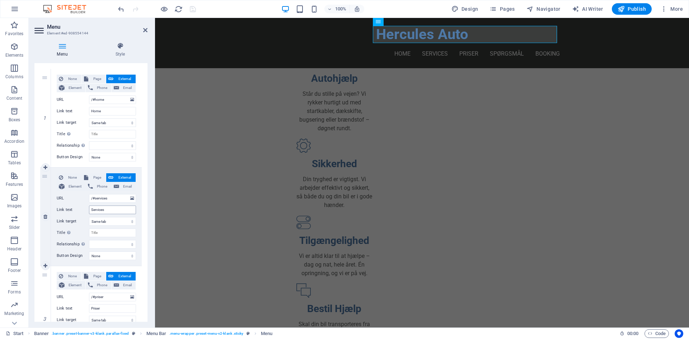
scroll to position [36, 0]
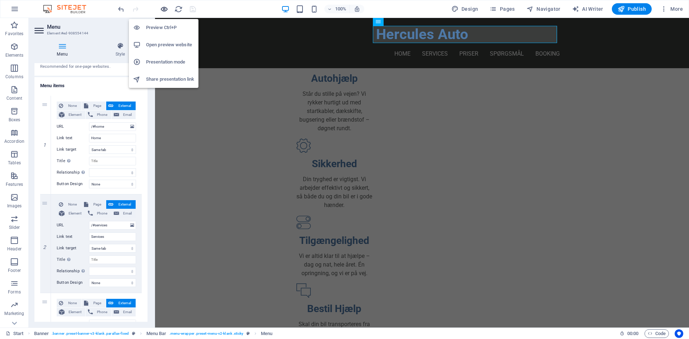
click at [161, 11] on icon "button" at bounding box center [164, 9] width 8 height 8
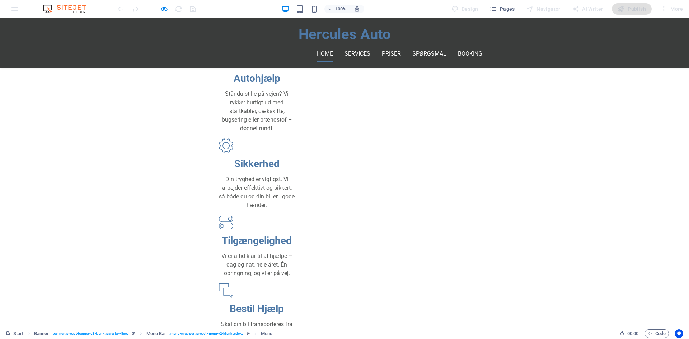
click at [327, 45] on link "Home" at bounding box center [325, 53] width 16 height 17
click at [353, 45] on link "Services" at bounding box center [357, 53] width 26 height 17
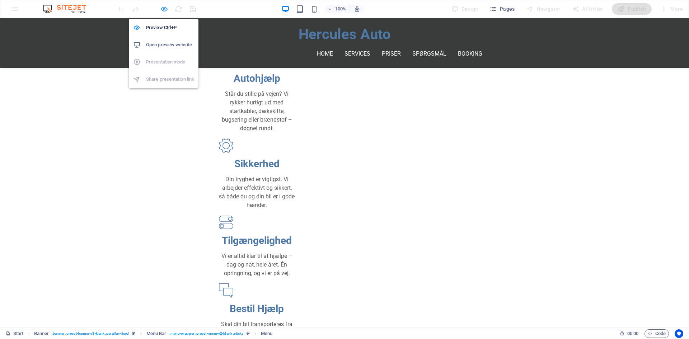
click at [164, 8] on icon "button" at bounding box center [164, 9] width 8 height 8
select select
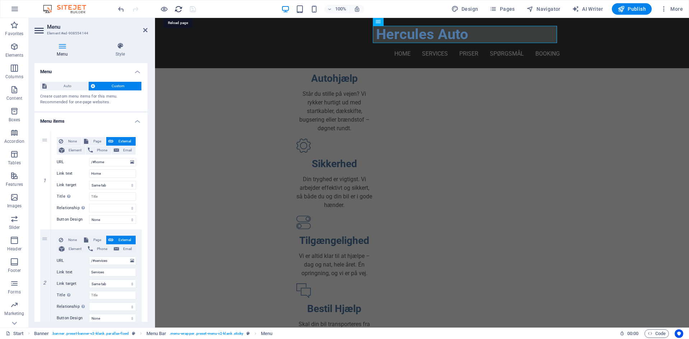
click at [179, 10] on icon "reload" at bounding box center [178, 9] width 8 height 8
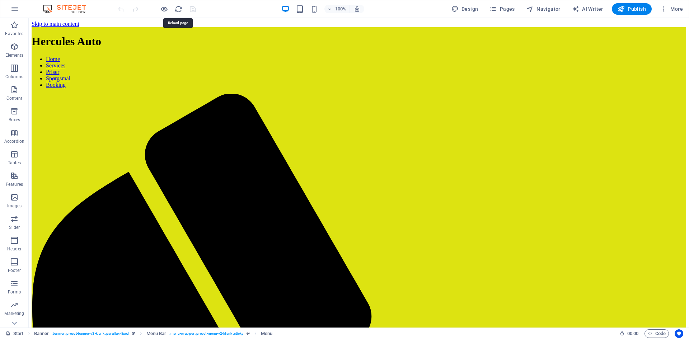
scroll to position [0, 0]
click at [161, 7] on icon "button" at bounding box center [164, 9] width 8 height 8
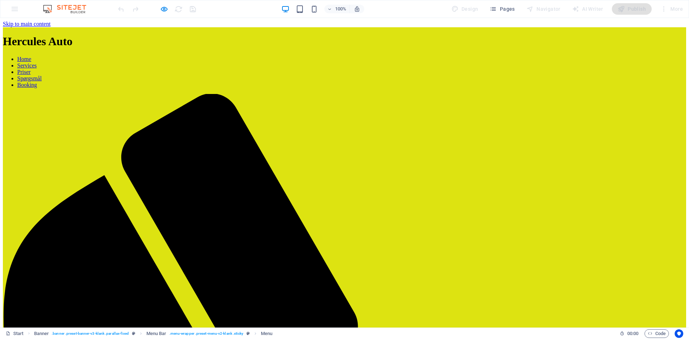
click at [37, 62] on link "Services" at bounding box center [26, 65] width 19 height 6
click at [42, 75] on link "Spørgsmål" at bounding box center [29, 78] width 24 height 6
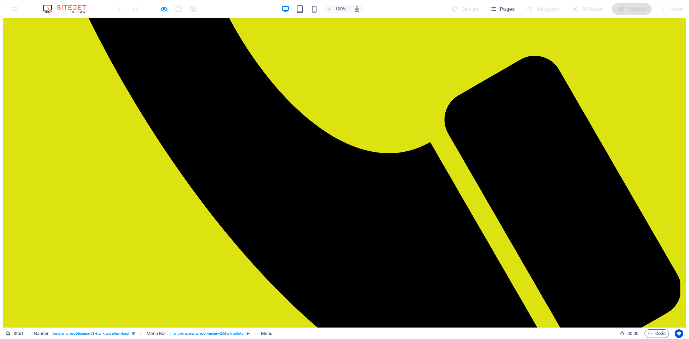
scroll to position [566, 0]
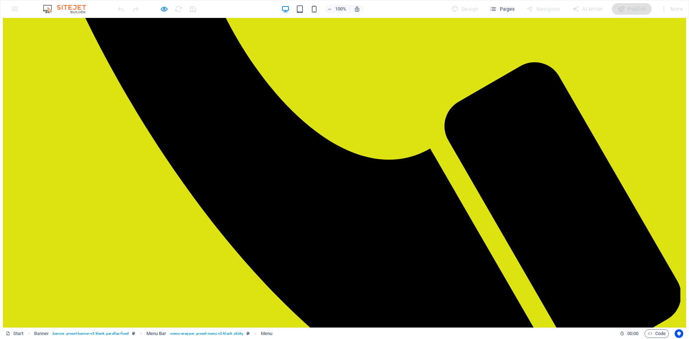
scroll to position [612, 0]
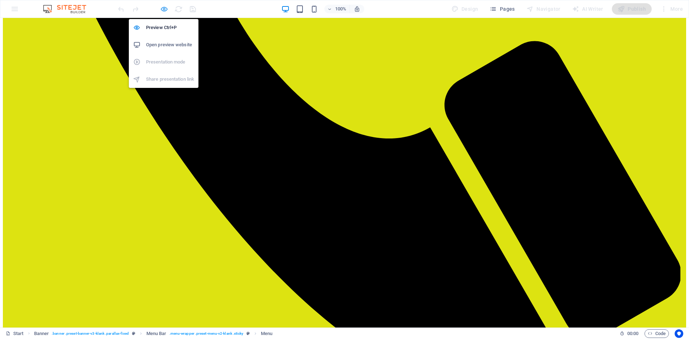
click at [165, 8] on icon "button" at bounding box center [164, 9] width 8 height 8
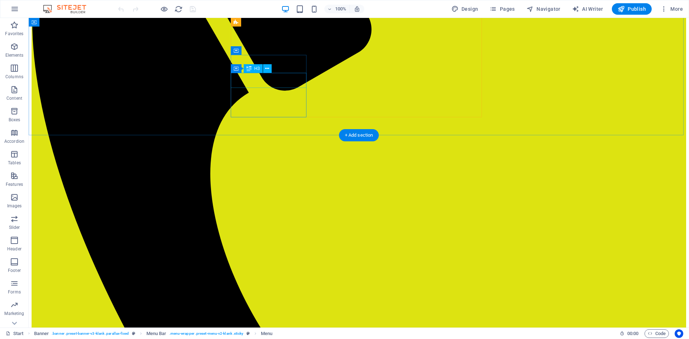
scroll to position [466, 0]
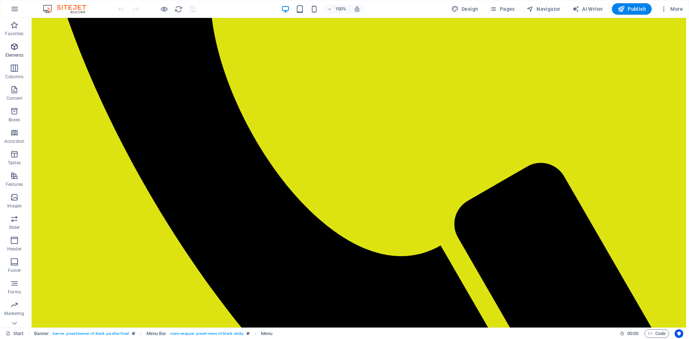
click at [22, 48] on span "Elements" at bounding box center [14, 50] width 29 height 17
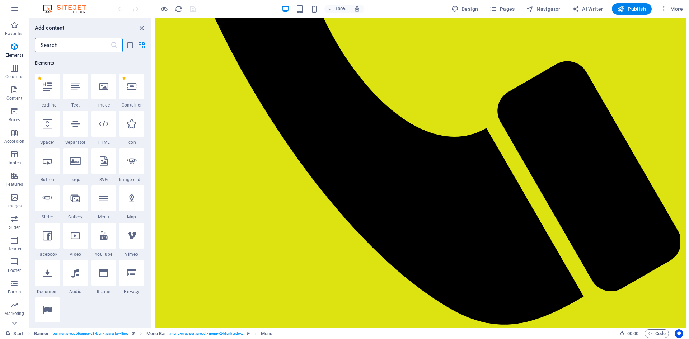
click at [64, 43] on input "text" at bounding box center [73, 45] width 76 height 14
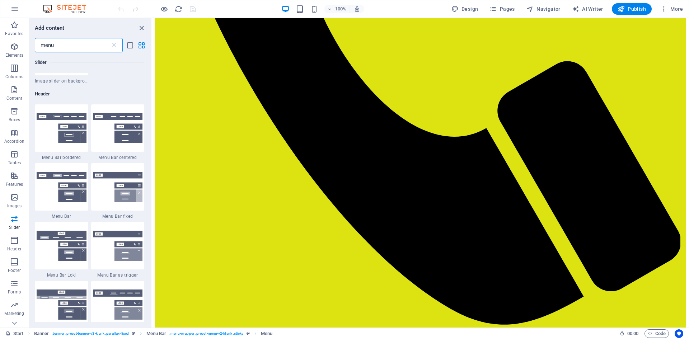
scroll to position [176, 0]
type input "menu"
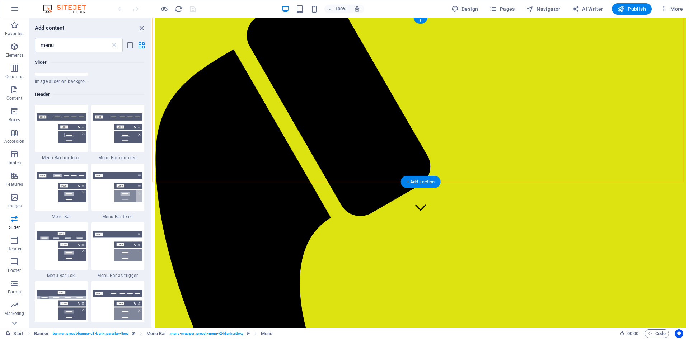
scroll to position [0, 0]
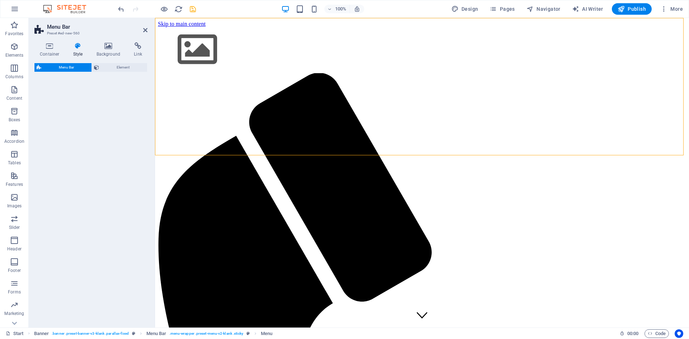
select select "rem"
select select "preset-menu-v2-border"
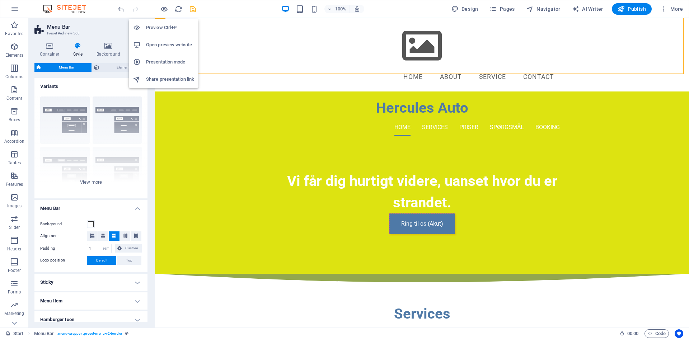
click at [161, 9] on icon "button" at bounding box center [164, 9] width 8 height 8
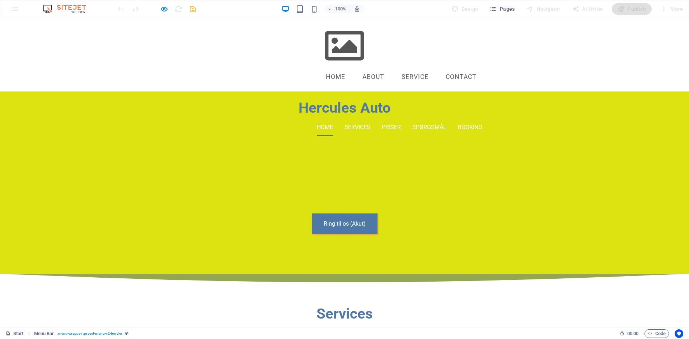
click at [419, 68] on link "Service" at bounding box center [415, 77] width 38 height 18
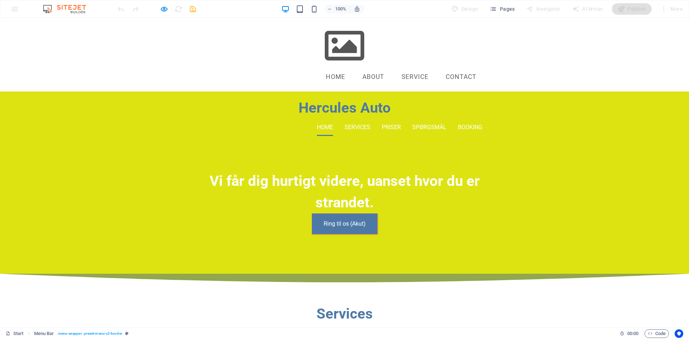
click at [374, 68] on link "About" at bounding box center [373, 77] width 33 height 18
click at [327, 68] on link "Home" at bounding box center [335, 77] width 31 height 18
